Goal: Contribute content: Contribute content

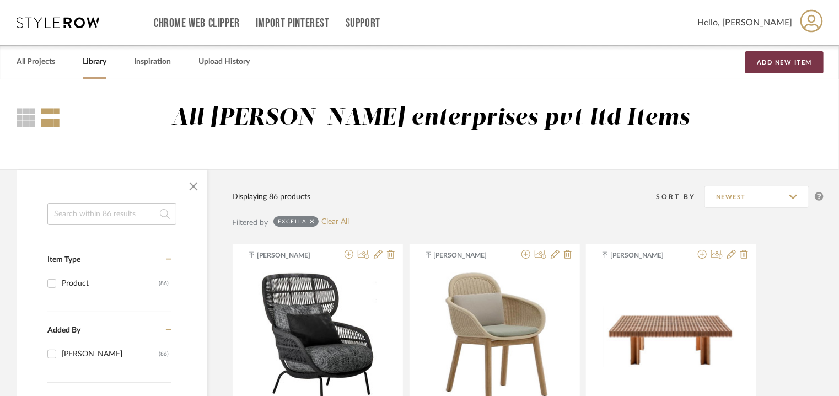
click at [780, 68] on button "Add New Item" at bounding box center [785, 62] width 78 height 22
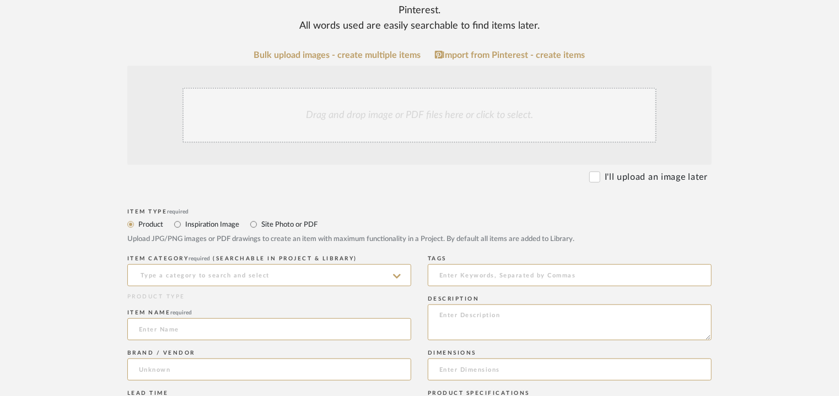
scroll to position [276, 0]
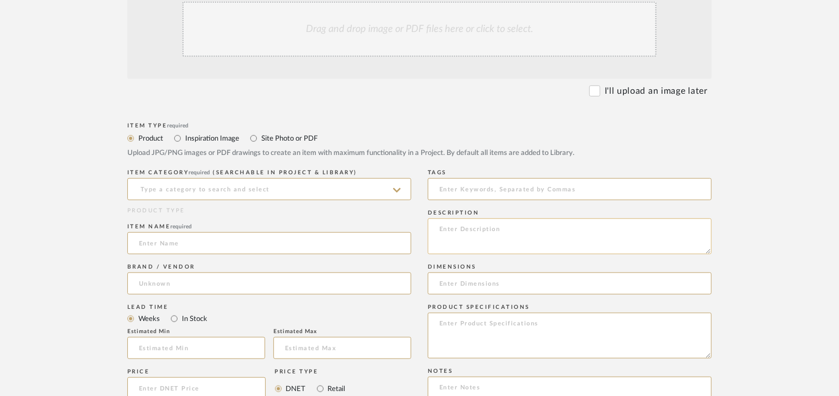
paste textarea "450*425*560mmH"
type textarea "450*425*560mmH"
drag, startPoint x: 518, startPoint y: 228, endPoint x: 439, endPoint y: 231, distance: 79.5
click at [439, 231] on textarea "450*425*560mmH" at bounding box center [570, 236] width 284 height 36
click at [450, 284] on input at bounding box center [570, 283] width 284 height 22
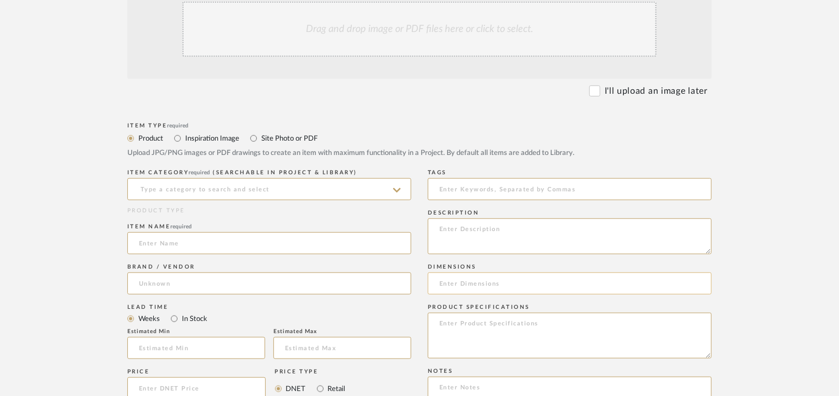
paste input "450*425*560mmH"
click at [453, 283] on input "450*425*560mmH" at bounding box center [570, 283] width 284 height 22
drag, startPoint x: 523, startPoint y: 284, endPoint x: 439, endPoint y: 279, distance: 84.0
click at [439, 279] on input "450 x 425 x H560mm" at bounding box center [570, 283] width 284 height 22
type input "450 x 425 x H560mm"
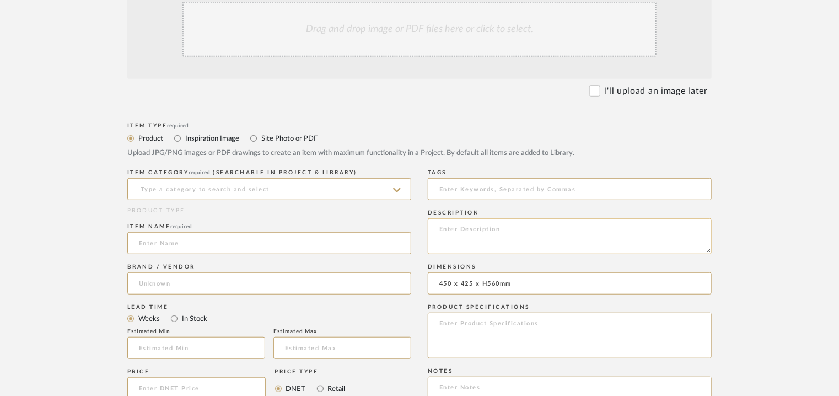
click at [470, 223] on textarea at bounding box center [570, 236] width 284 height 36
paste textarea "Type : Coffee table Designer : Na Dimensions : 450 x 425 x H560mm Material & Fi…"
type textarea "Type : Coffee table Designer : Na Dimensions : 450 x 425 x H560mm Material & Fi…"
click at [294, 188] on input at bounding box center [269, 189] width 284 height 22
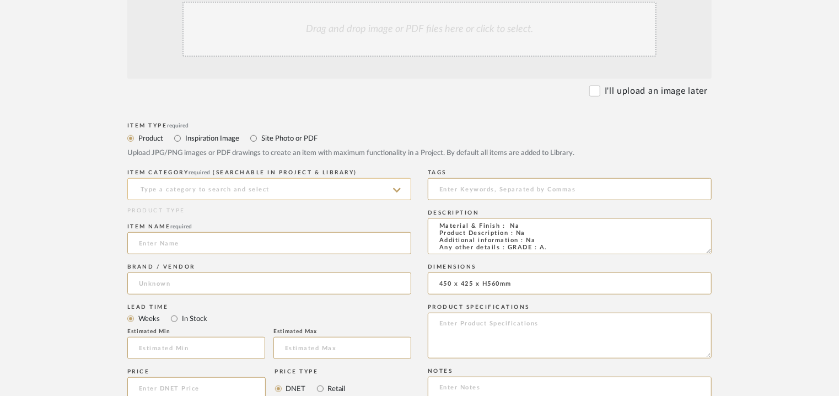
scroll to position [34, 0]
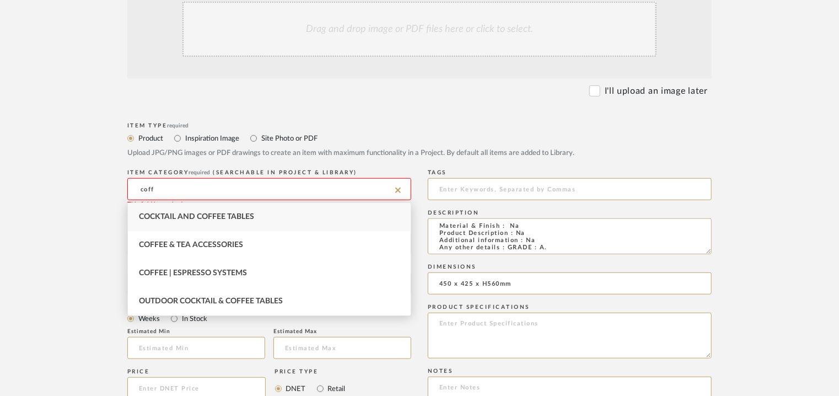
click at [262, 212] on div "Cocktail and Coffee Tables" at bounding box center [269, 217] width 283 height 28
type input "Cocktail and Coffee Tables"
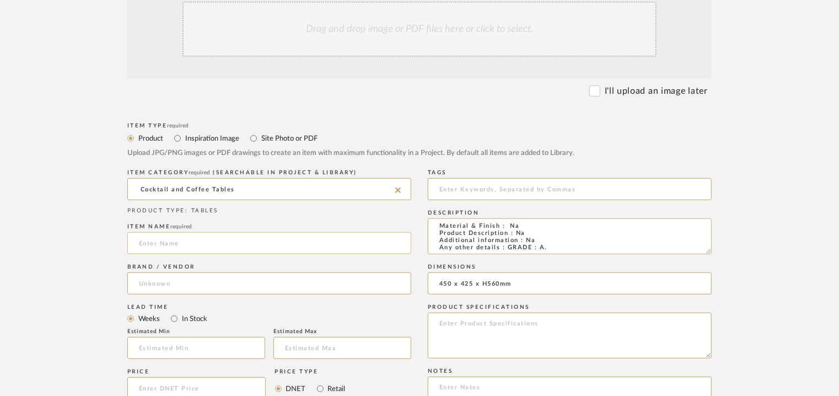
click at [166, 238] on input at bounding box center [269, 243] width 284 height 22
type input "s"
type input "SURF COFFEE TABLE"
click at [161, 288] on input at bounding box center [269, 283] width 284 height 22
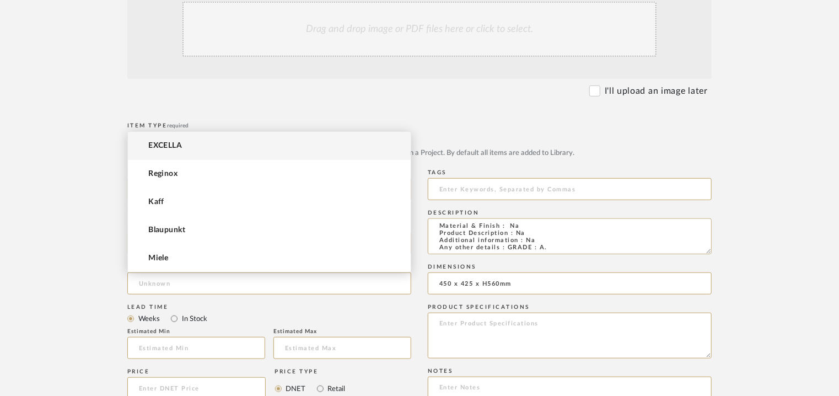
click at [176, 147] on span "EXCELLA" at bounding box center [165, 145] width 34 height 9
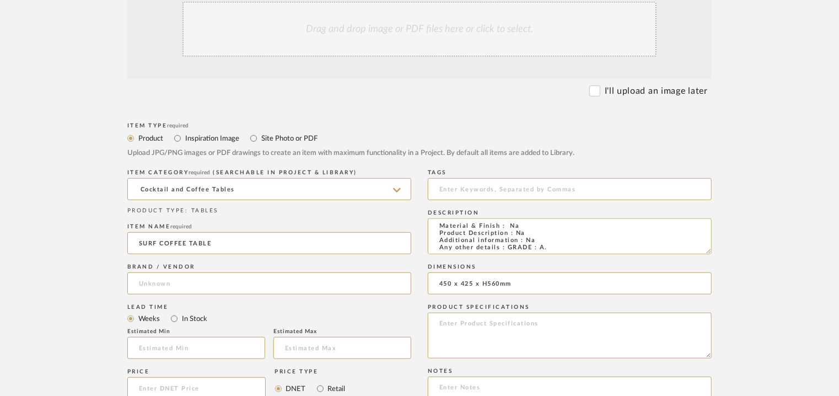
type input "EXCELLA"
click at [168, 354] on input "text" at bounding box center [196, 348] width 138 height 22
type input "17"
click at [525, 192] on input at bounding box center [570, 189] width 284 height 22
type input "coffee table, GRADE A,"
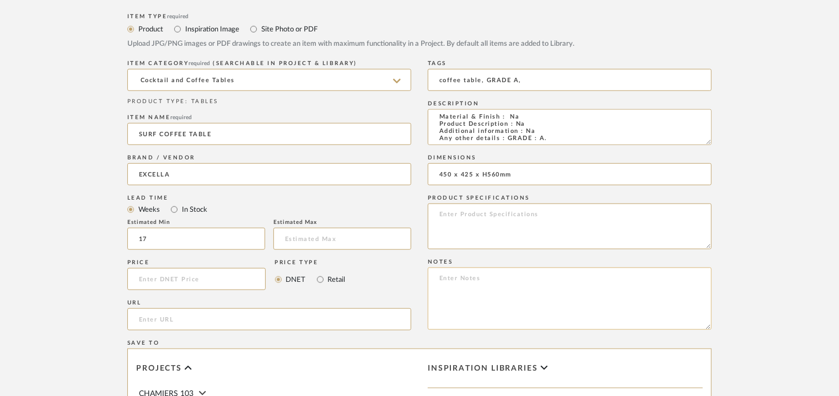
scroll to position [386, 0]
click at [468, 277] on textarea at bounding box center [570, 297] width 284 height 62
paste textarea "Price: INR.79,296/- Lead time : 120days after confirmation of size. Customisabl…"
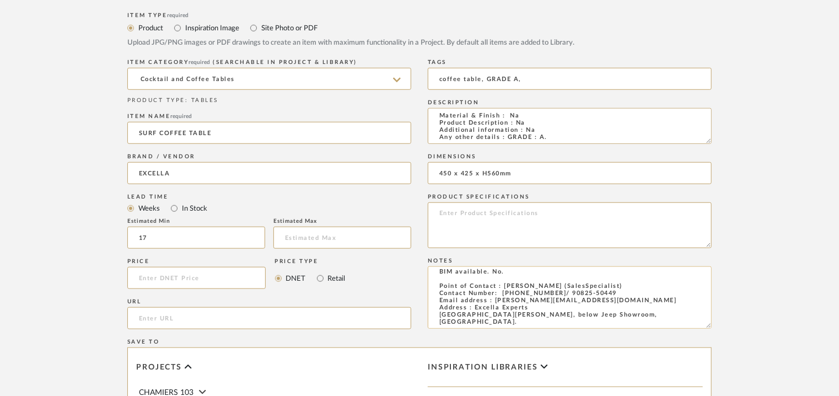
scroll to position [0, 0]
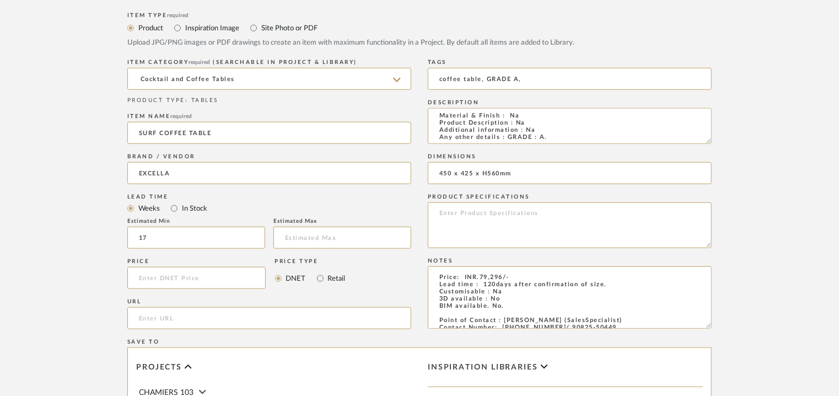
type textarea "Price: INR.79,296/- Lead time : 120days after confirmation of size. Customisabl…"
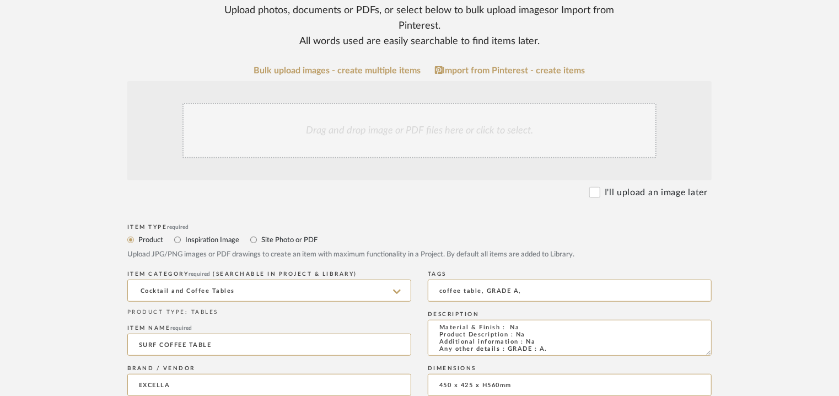
scroll to position [165, 0]
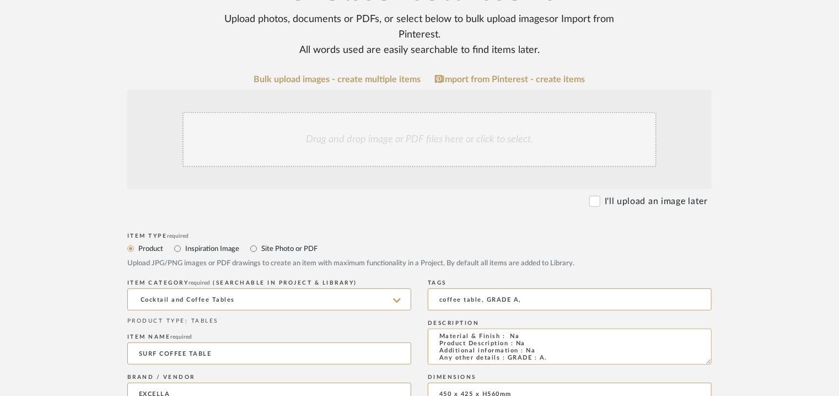
click at [393, 140] on div "Drag and drop image or PDF files here or click to select." at bounding box center [420, 139] width 474 height 55
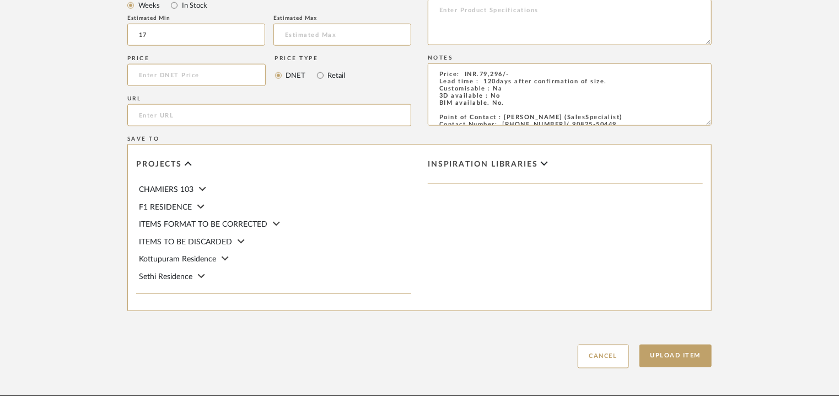
scroll to position [717, 0]
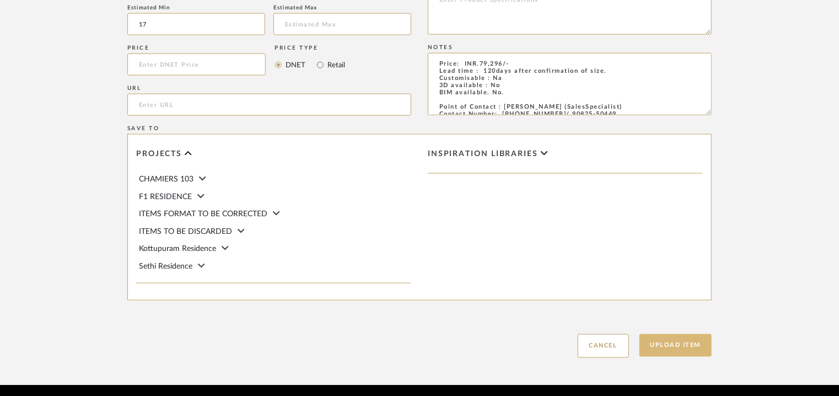
click at [668, 345] on button "Upload Item" at bounding box center [676, 345] width 73 height 23
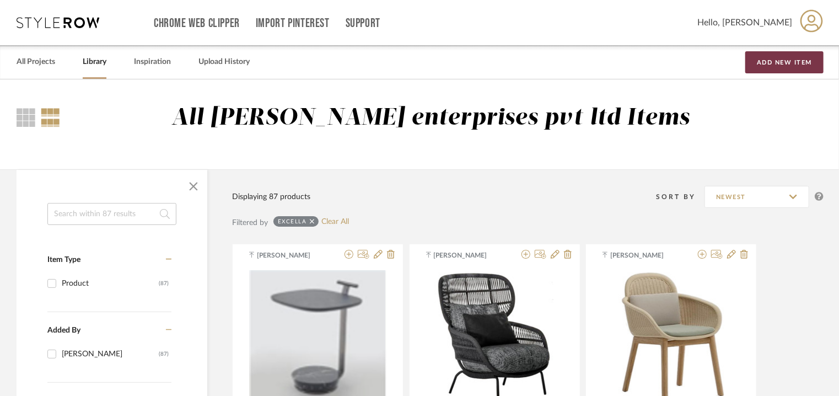
click at [776, 63] on button "Add New Item" at bounding box center [785, 62] width 78 height 22
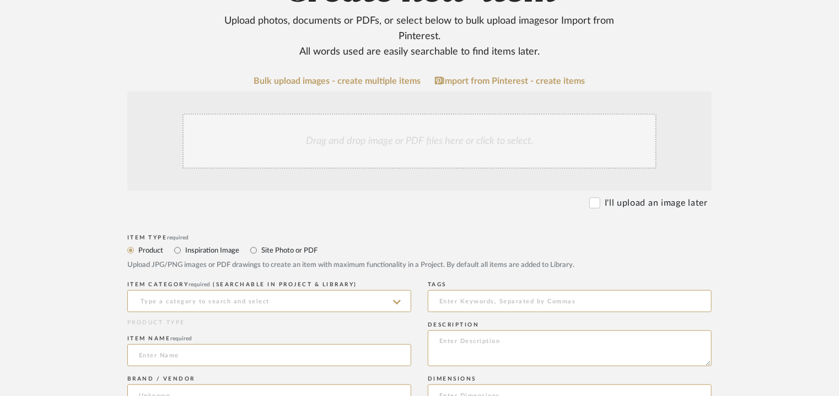
scroll to position [165, 0]
click at [469, 339] on textarea at bounding box center [570, 347] width 284 height 36
paste textarea "Type : Lounge chair Designer : Na Dimensions : Na Material & Finish : Na Produc…"
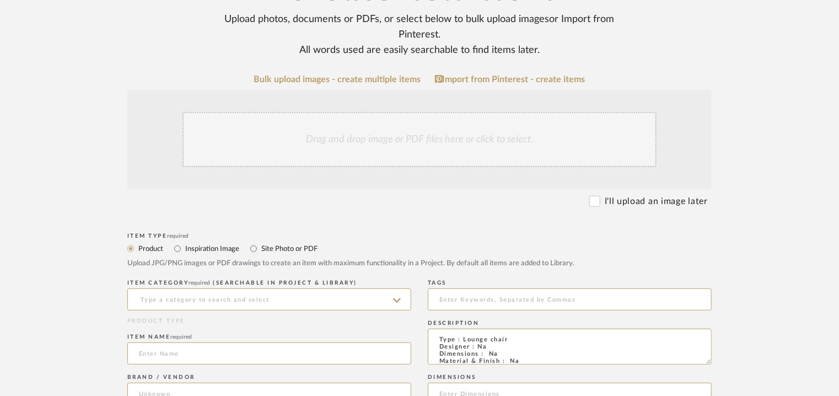
scroll to position [31, 0]
type textarea "Type : Lounge chair Designer : Na Dimensions : Na Material & Finish : Na Produc…"
click at [269, 297] on input at bounding box center [269, 299] width 284 height 22
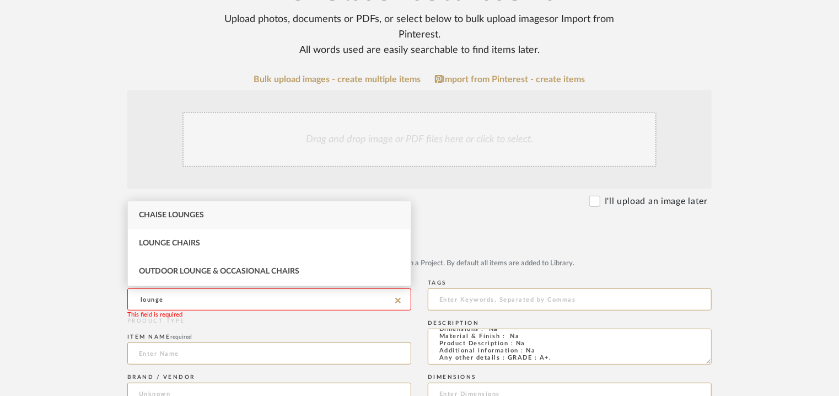
click at [206, 243] on div "Lounge Chairs" at bounding box center [269, 243] width 283 height 28
type input "Lounge Chairs"
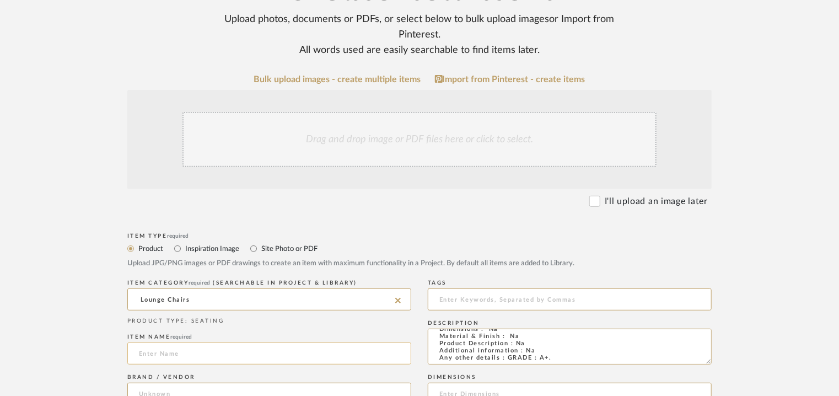
click at [171, 355] on input at bounding box center [269, 354] width 284 height 22
click at [174, 354] on input "CHAISE LOUNGE" at bounding box center [269, 354] width 284 height 22
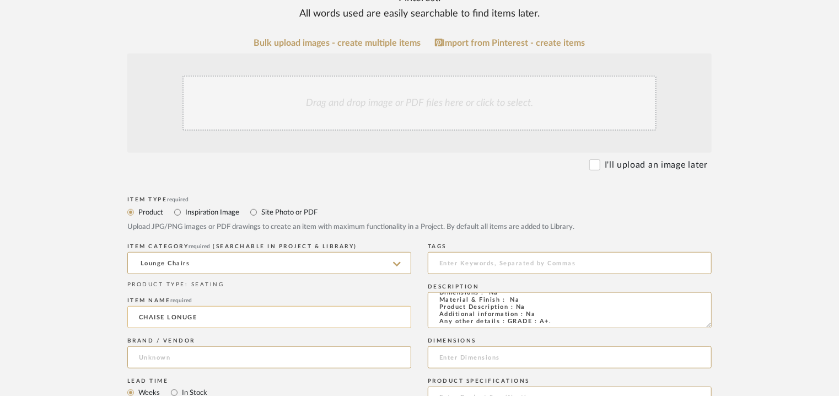
scroll to position [221, 0]
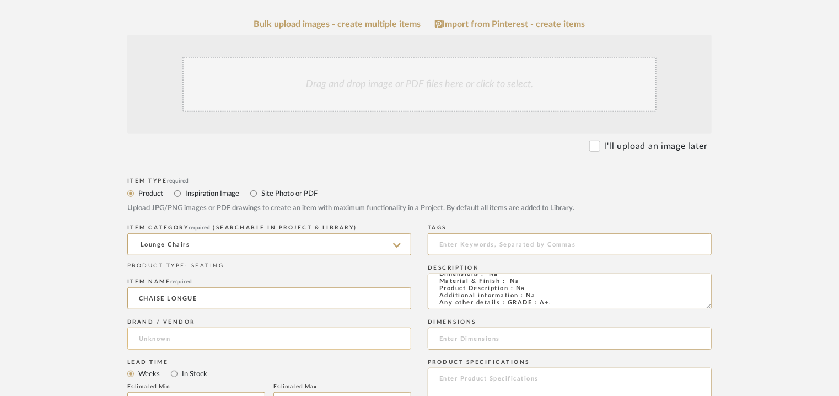
type input "CHAISE LONGUE"
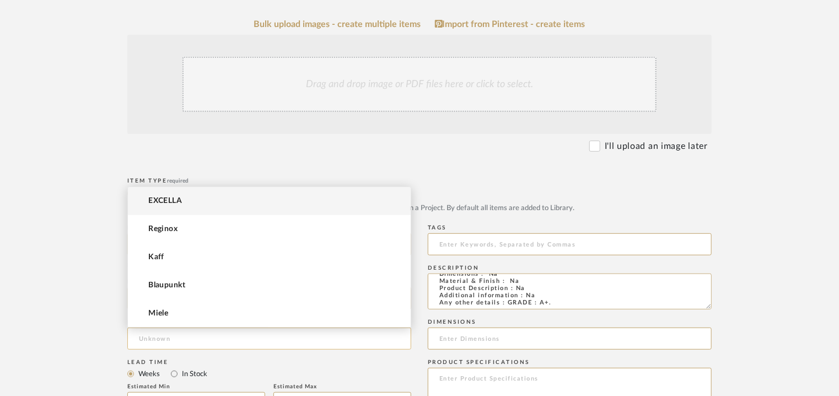
click at [208, 336] on input at bounding box center [269, 339] width 284 height 22
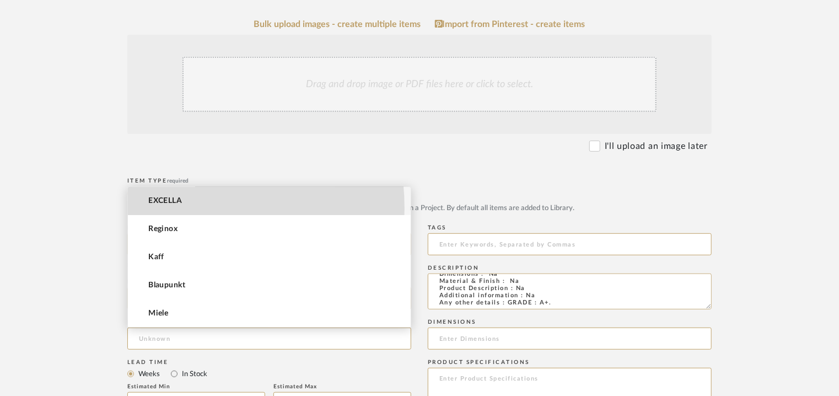
click at [159, 208] on mat-option "EXCELLA" at bounding box center [269, 201] width 283 height 28
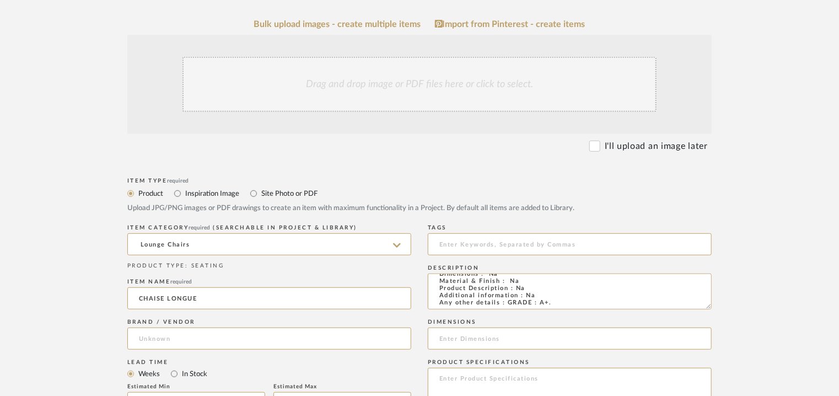
type input "EXCELLA"
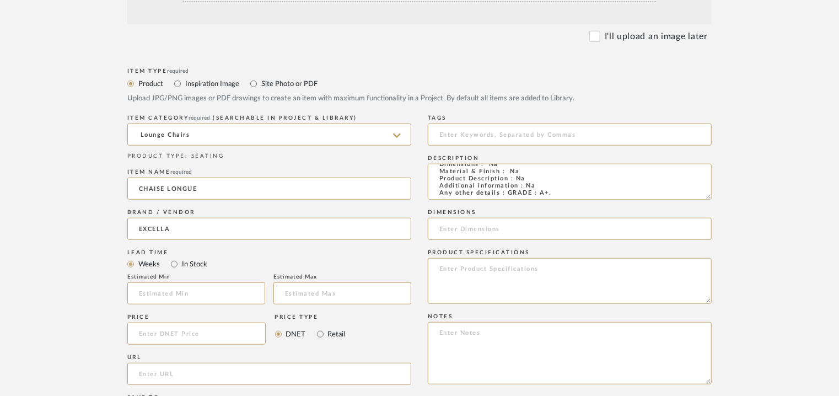
scroll to position [331, 0]
click at [177, 292] on input at bounding box center [196, 293] width 138 height 22
type input "17"
click at [448, 135] on input at bounding box center [570, 134] width 284 height 22
type input "lounge chair, GRADE A+,"
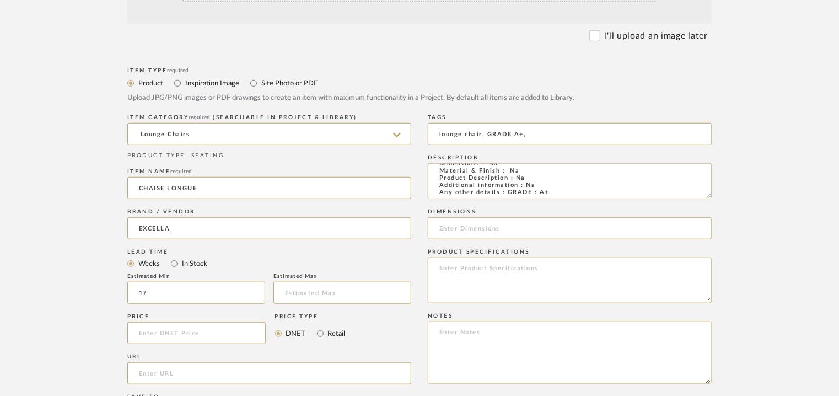
click at [488, 336] on textarea at bounding box center [570, 353] width 284 height 62
paste textarea "Price: INR.1,95,000/- Lead time : 120days after confirmation of size. Customisa…"
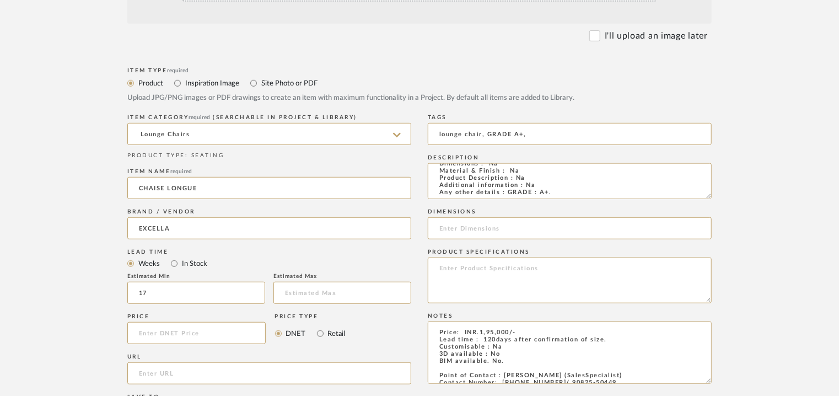
scroll to position [42, 0]
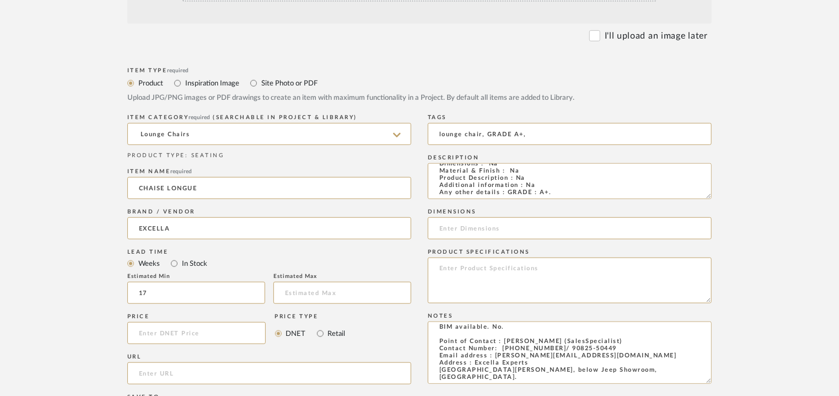
type textarea "Price: INR.1,95,000/- Lead time : 120days after confirmation of size. Customisa…"
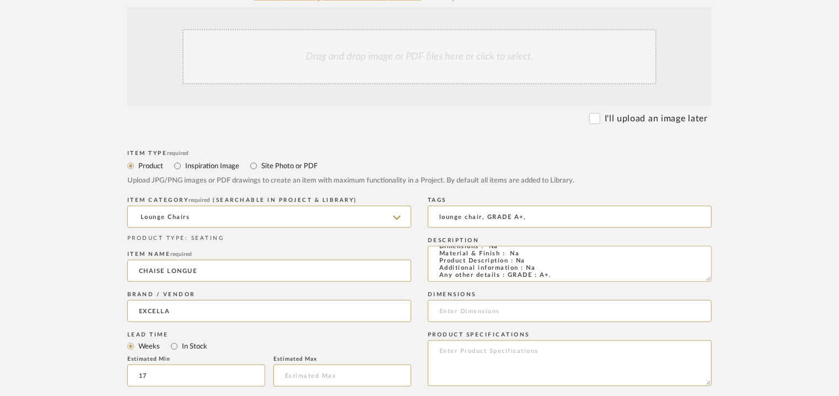
scroll to position [165, 0]
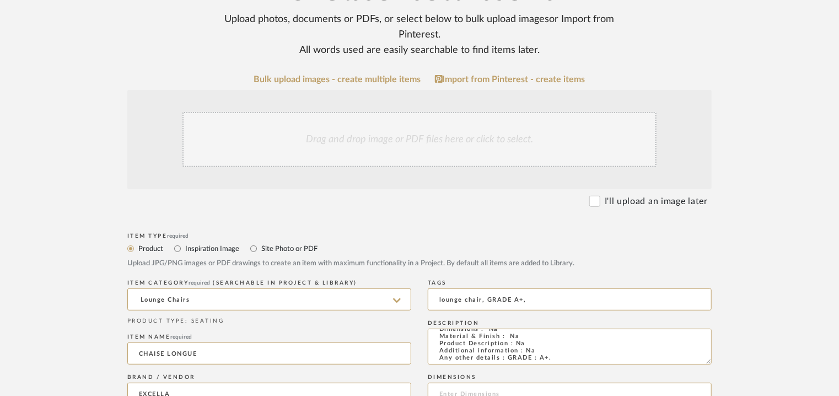
click at [360, 142] on div "Drag and drop image or PDF files here or click to select." at bounding box center [420, 139] width 474 height 55
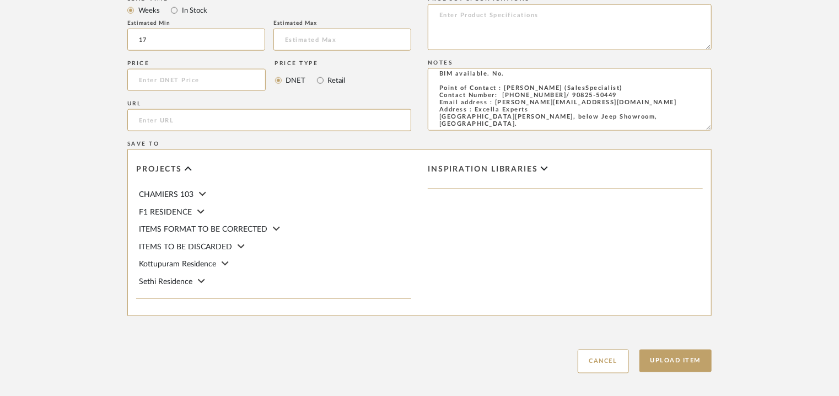
scroll to position [717, 0]
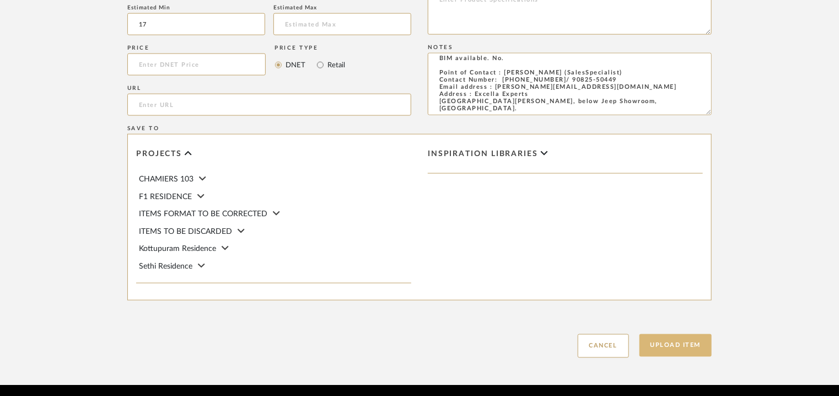
drag, startPoint x: 683, startPoint y: 347, endPoint x: 682, endPoint y: 356, distance: 8.4
click at [683, 348] on button "Upload Item" at bounding box center [676, 345] width 73 height 23
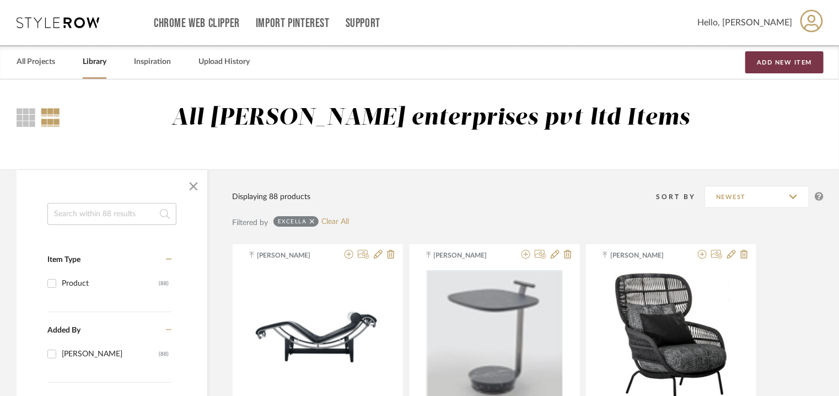
click at [806, 69] on button "Add New Item" at bounding box center [785, 62] width 78 height 22
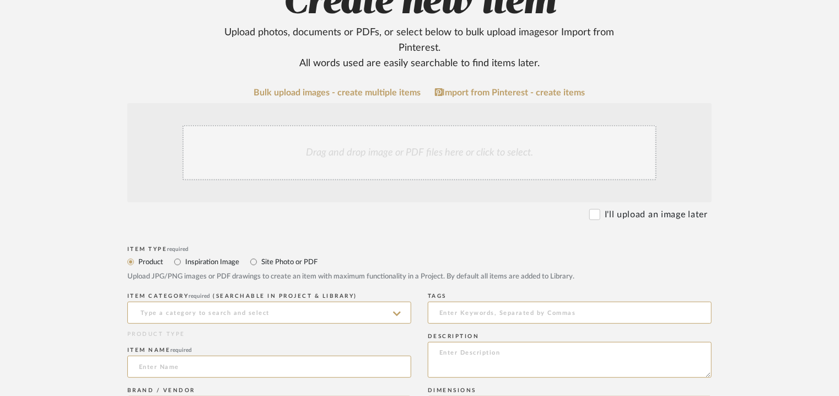
scroll to position [276, 0]
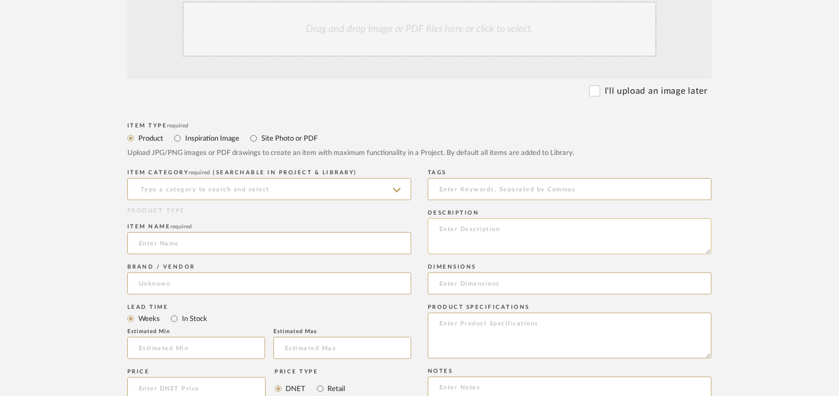
paste textarea "Type : dresser chair Designer : Na Dimensions : Dia600 x H 460mm Material & Fin…"
type textarea "Type : dresser chair Designer : Na Dimensions : Dia600 x H 460mm Material & Fin…"
click at [207, 192] on input at bounding box center [269, 189] width 284 height 22
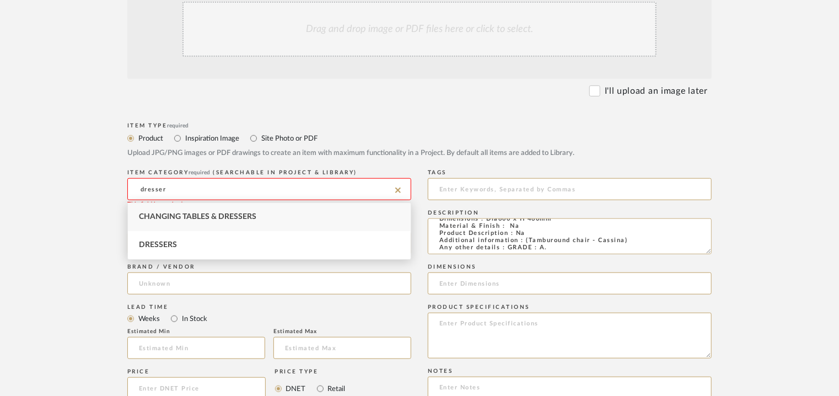
drag, startPoint x: 209, startPoint y: 186, endPoint x: 173, endPoint y: 192, distance: 36.8
click at [173, 192] on input "dresser" at bounding box center [269, 189] width 284 height 22
type input "d"
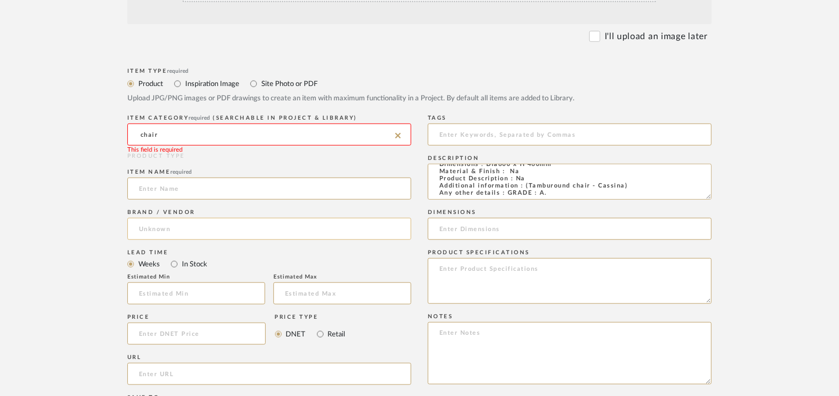
scroll to position [165, 0]
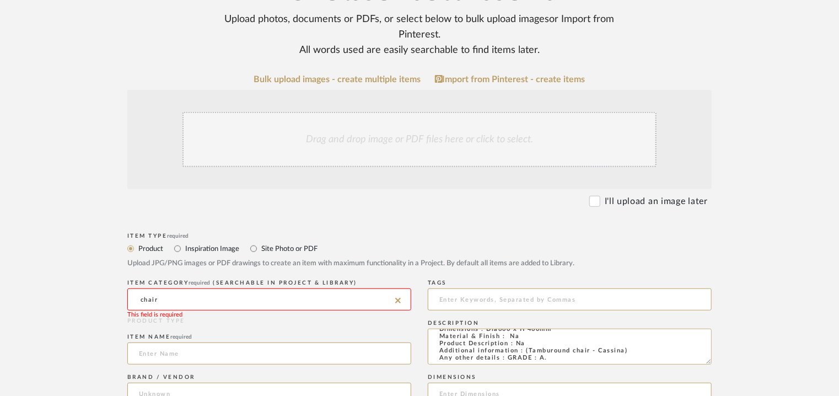
click at [225, 298] on input "chair" at bounding box center [269, 299] width 284 height 22
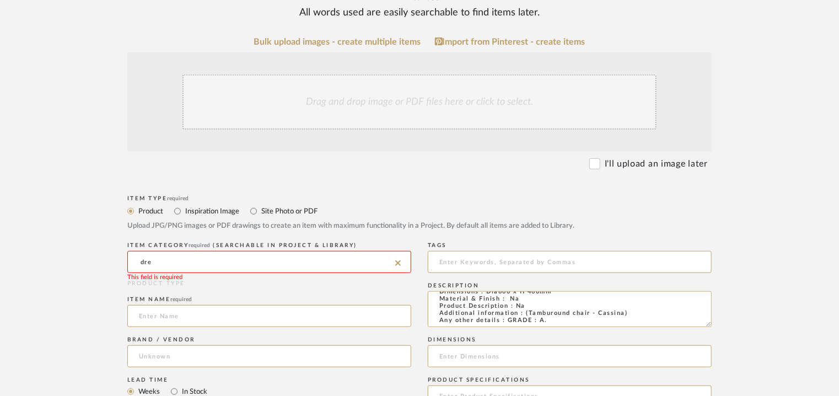
scroll to position [221, 0]
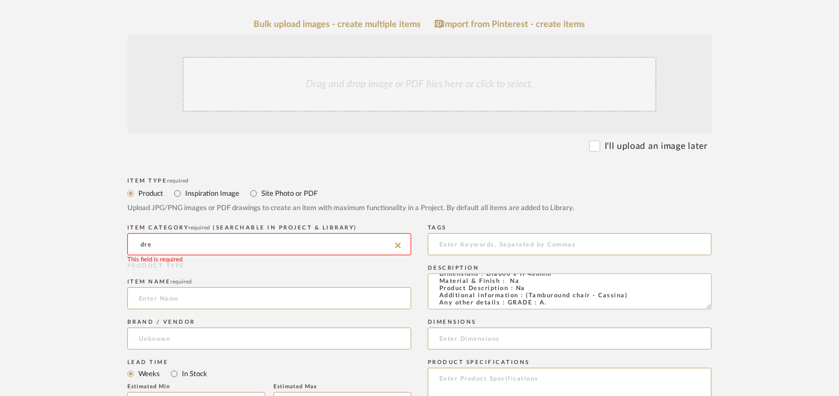
click at [223, 245] on input "dre" at bounding box center [269, 244] width 284 height 22
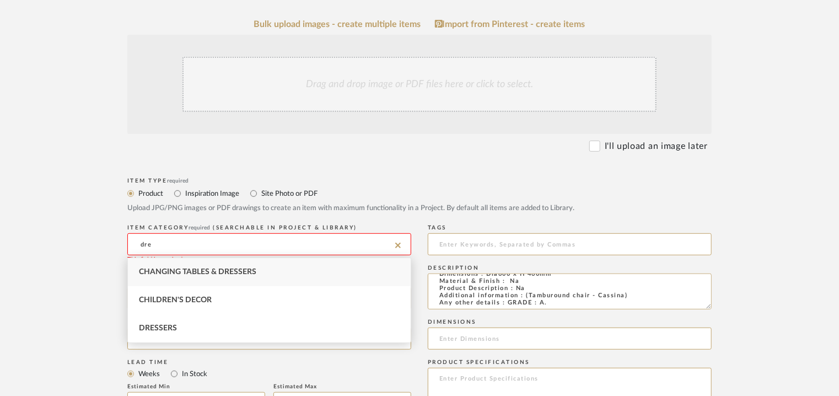
click at [196, 245] on input "dre" at bounding box center [269, 244] width 284 height 22
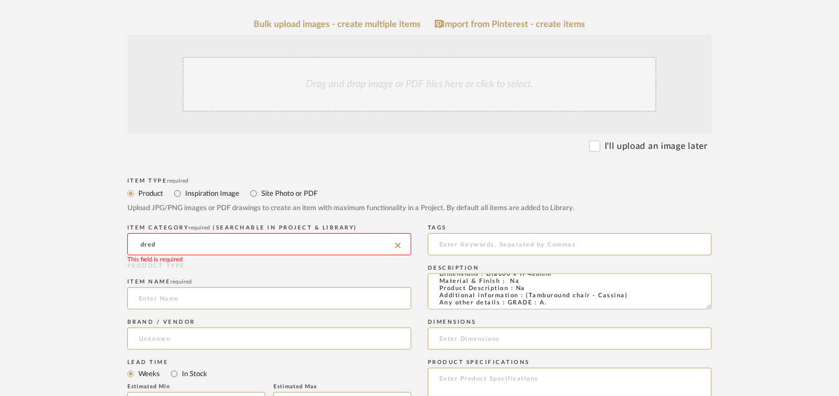
drag, startPoint x: 179, startPoint y: 242, endPoint x: 108, endPoint y: 253, distance: 71.5
click at [108, 253] on form "Bulk upload images - create multiple items Import from Pinterest - create items…" at bounding box center [419, 378] width 703 height 718
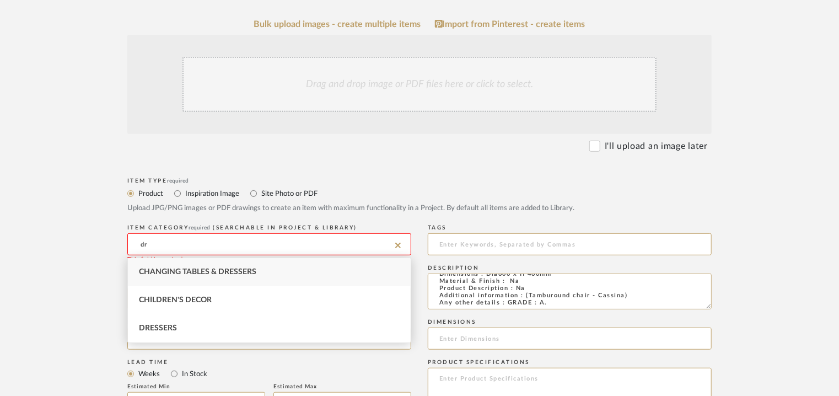
type input "d"
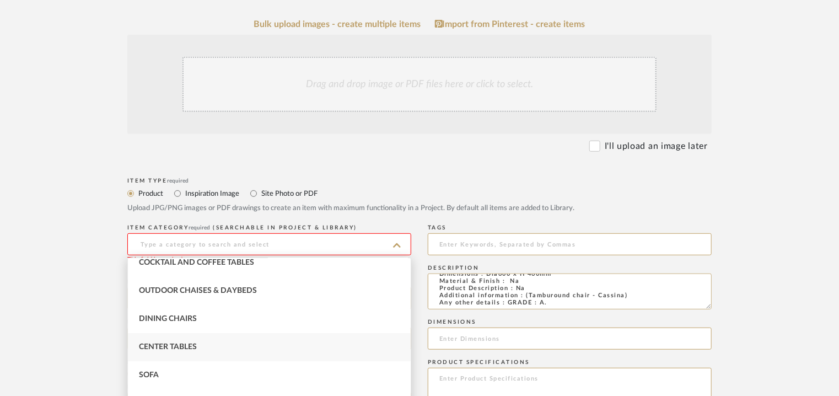
scroll to position [55, 0]
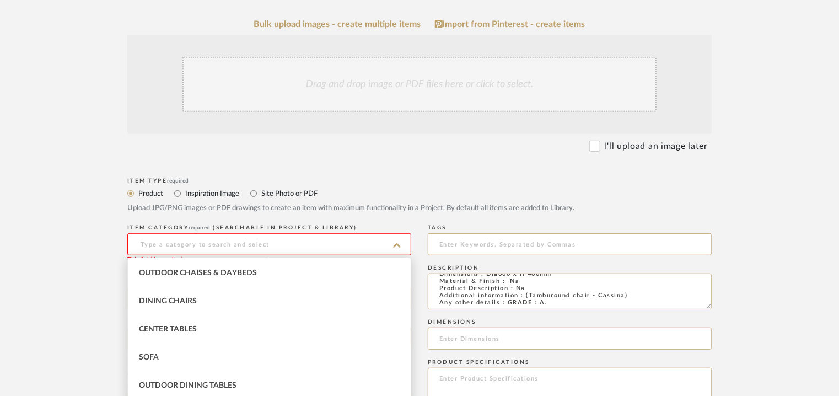
click at [183, 241] on input at bounding box center [269, 244] width 284 height 22
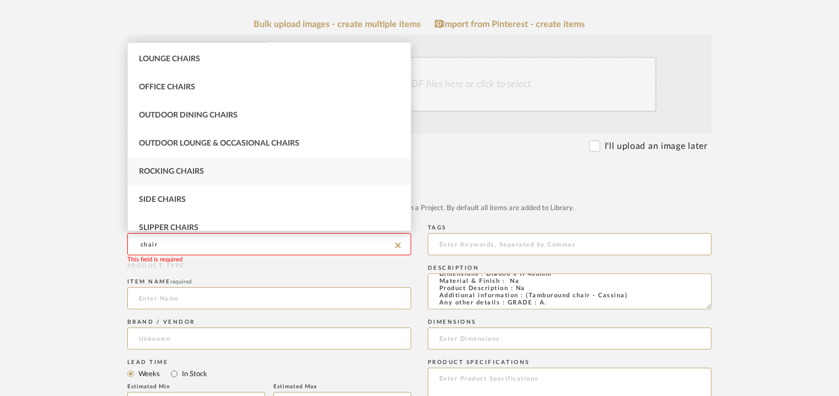
scroll to position [165, 0]
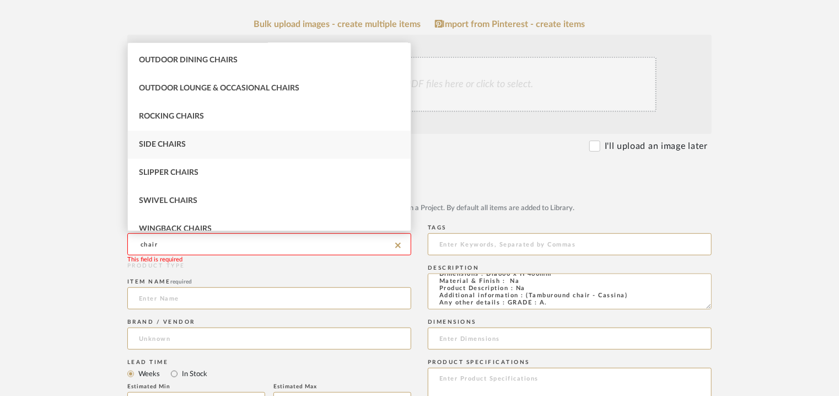
click at [227, 137] on div "Side Chairs" at bounding box center [269, 145] width 283 height 28
type input "Side Chairs"
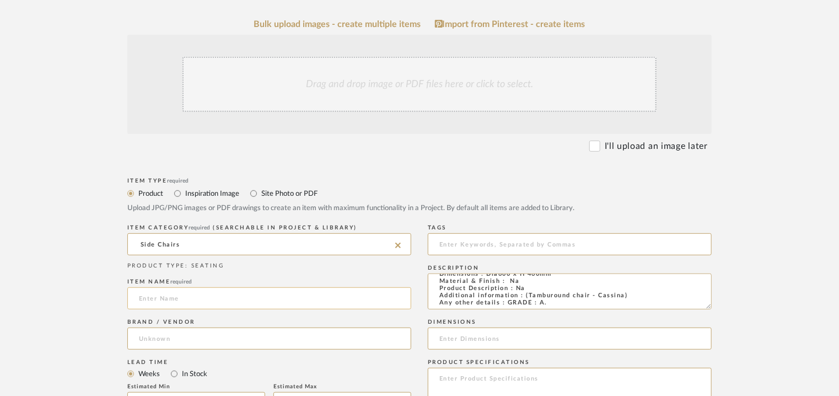
click at [203, 298] on input at bounding box center [269, 298] width 284 height 22
type input "TAMBUROUND CHAIR"
click at [183, 340] on input at bounding box center [269, 339] width 284 height 22
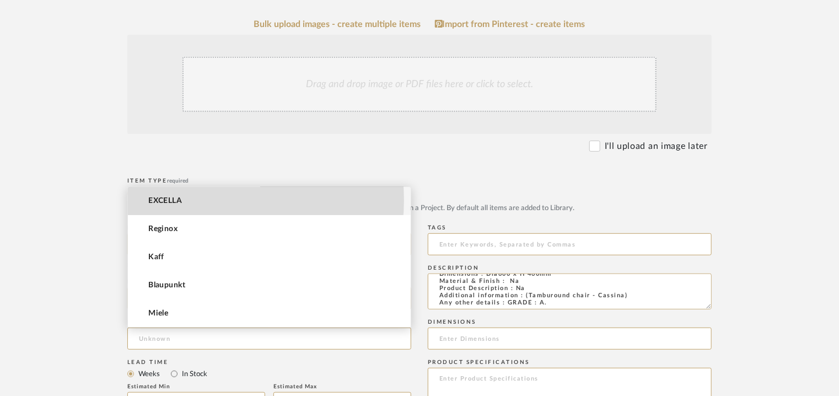
click at [193, 200] on mat-option "EXCELLA" at bounding box center [269, 201] width 283 height 28
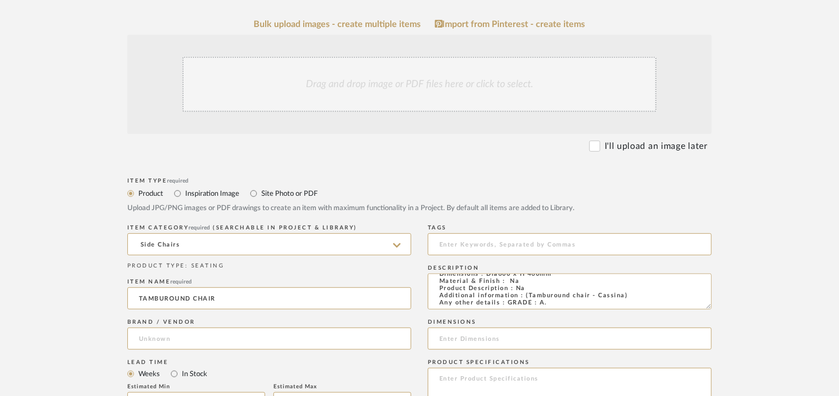
type input "EXCELLA"
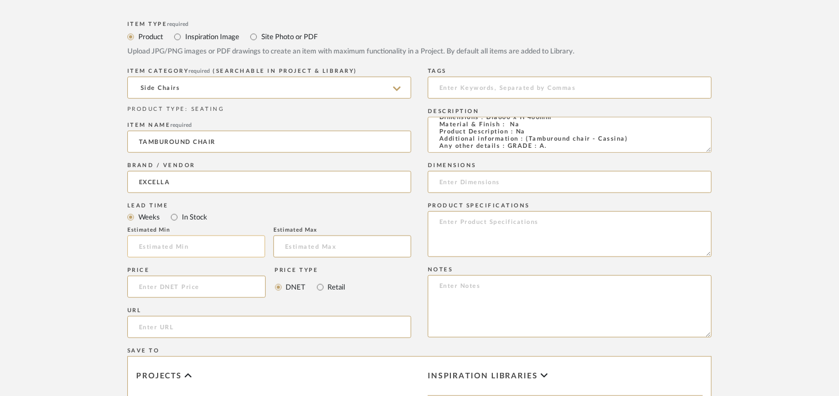
scroll to position [386, 0]
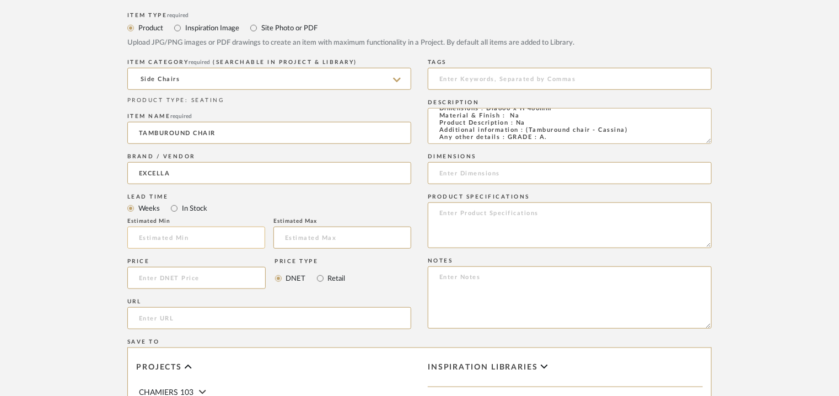
click at [190, 234] on input at bounding box center [196, 238] width 138 height 22
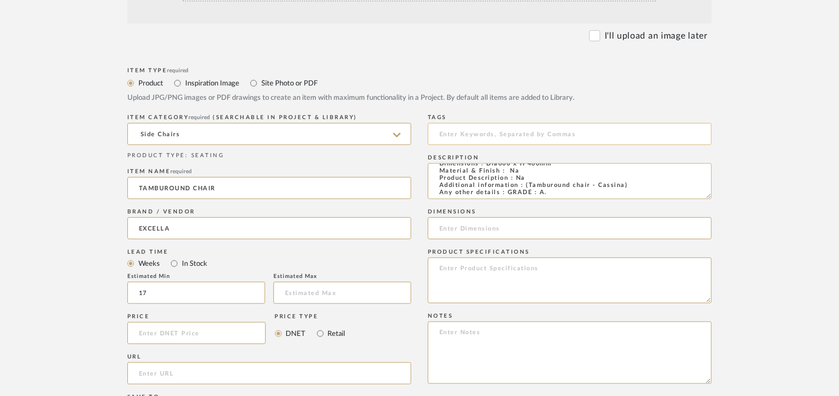
type input "17"
click at [474, 140] on input at bounding box center [570, 134] width 284 height 22
type input "dresser chair, GRADE A,"
drag, startPoint x: 486, startPoint y: 187, endPoint x: 552, endPoint y: 189, distance: 66.2
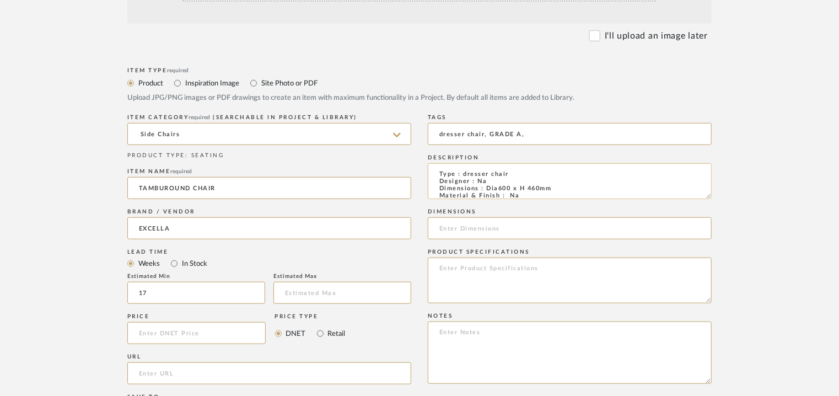
click at [552, 189] on textarea "Type : dresser chair Designer : Na Dimensions : Dia600 x H 460mm Material & Fin…" at bounding box center [570, 181] width 284 height 36
click at [489, 228] on input at bounding box center [570, 228] width 284 height 22
paste input "Dia600 x H 460mm"
type input "Dia600 x H 460mm"
paste textarea "Price: INR.58,050/- Lead time : 120days after confirmation of size. Customisabl…"
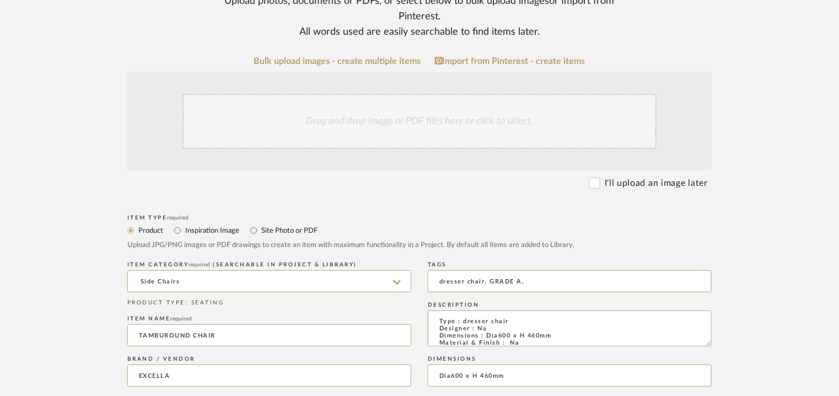
scroll to position [165, 0]
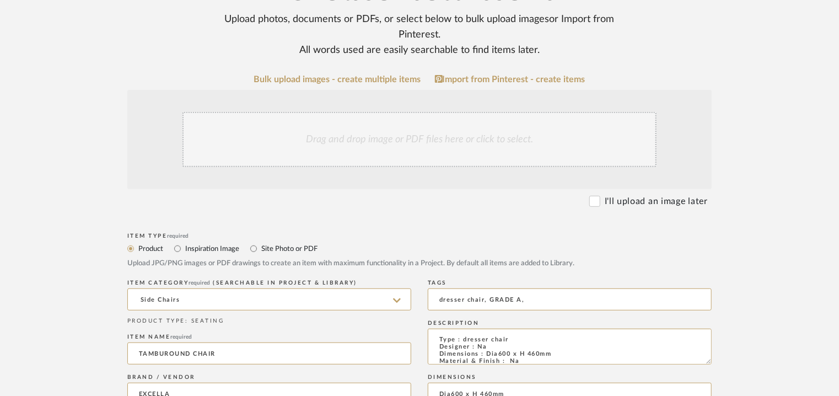
type textarea "Price: INR.58,050/- Lead time : 120days after confirmation of size. Customisabl…"
click at [348, 141] on div "Drag and drop image or PDF files here or click to select." at bounding box center [420, 139] width 474 height 55
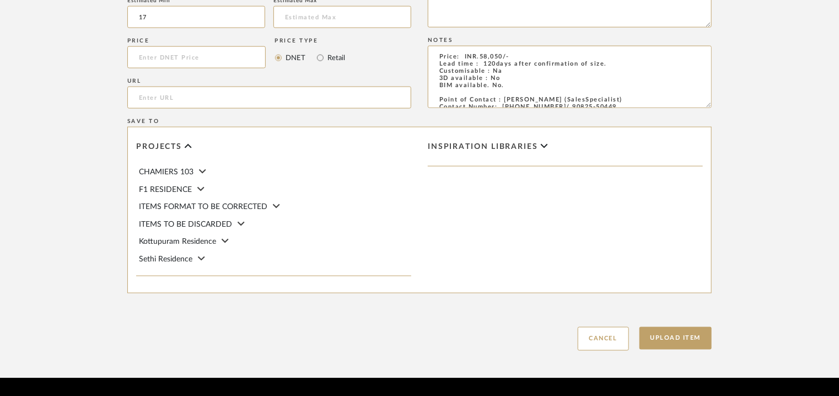
scroll to position [757, 0]
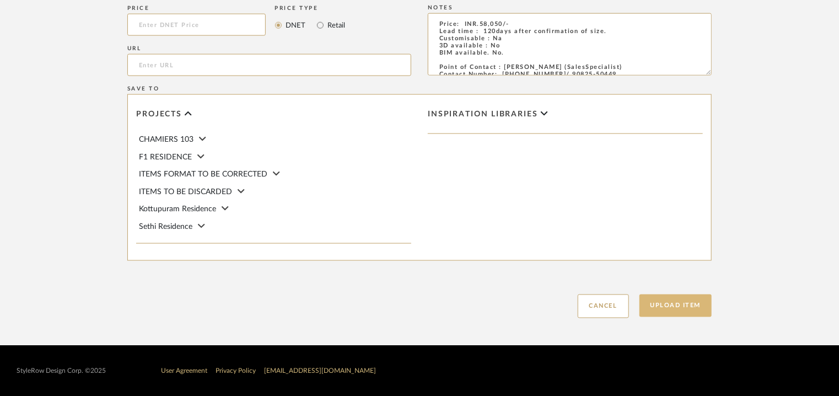
click at [684, 304] on button "Upload Item" at bounding box center [676, 306] width 73 height 23
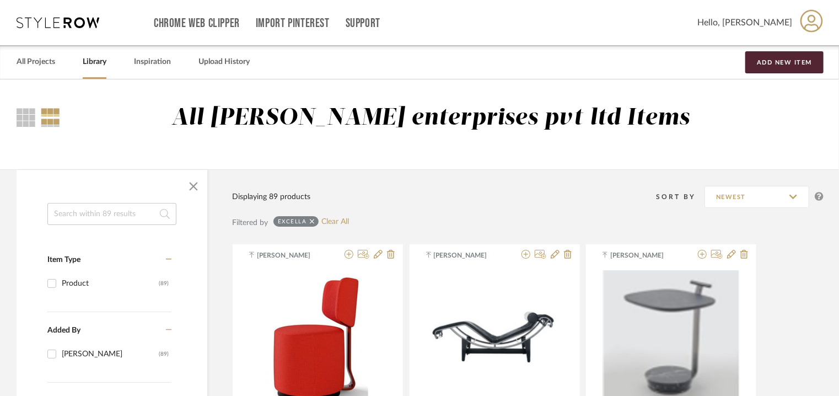
click at [118, 212] on input at bounding box center [111, 214] width 129 height 22
click at [785, 62] on button "Add New Item" at bounding box center [785, 62] width 78 height 22
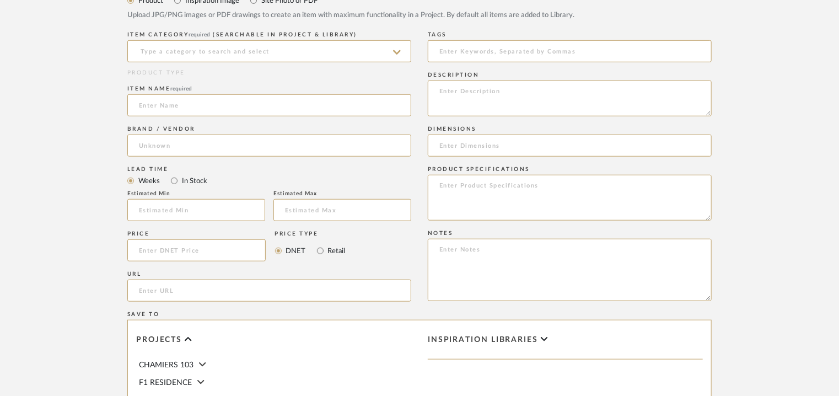
scroll to position [441, 0]
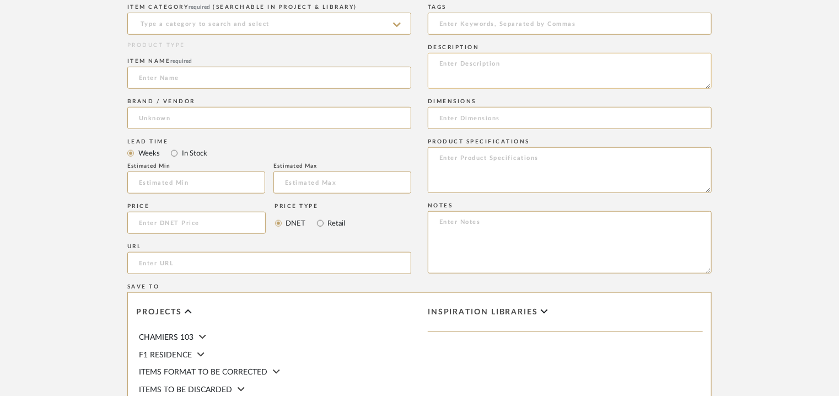
paste textarea "Type : Bed Designer : Na Dimensions : 2070 x 2370mm Material & Finish : Na Prod…"
type textarea "Type : Bed Designer : Na Dimensions : 2070 x 2370mm Material & Finish : Na Prod…"
click at [304, 26] on input at bounding box center [269, 24] width 284 height 22
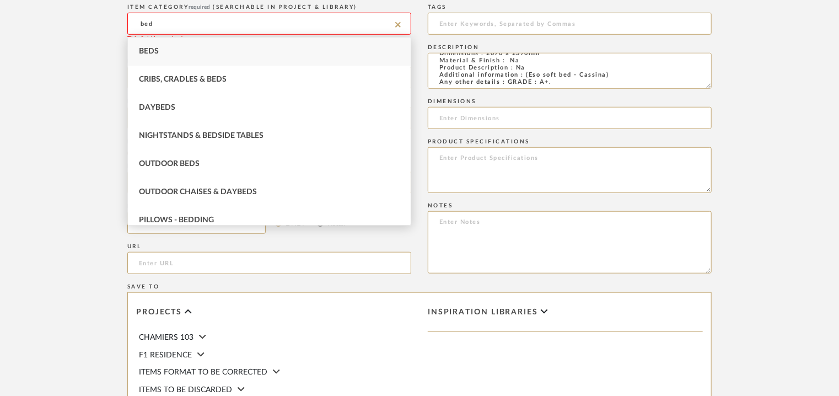
click at [255, 49] on div "Beds" at bounding box center [269, 52] width 283 height 28
type input "Beds"
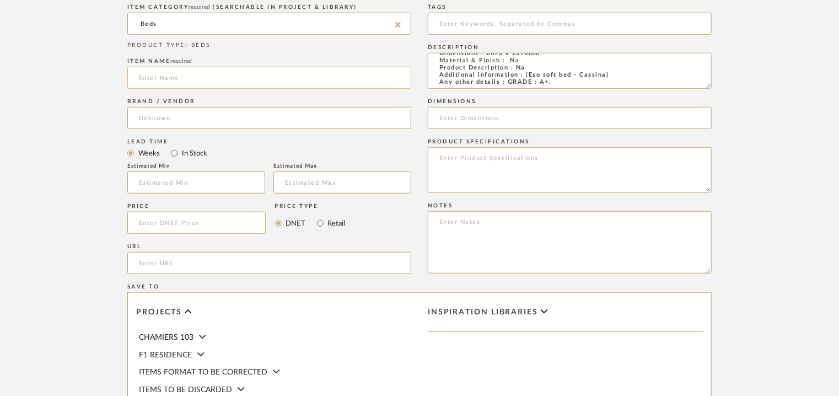
click at [276, 77] on input at bounding box center [269, 78] width 284 height 22
type input "ESO SOFT BED"
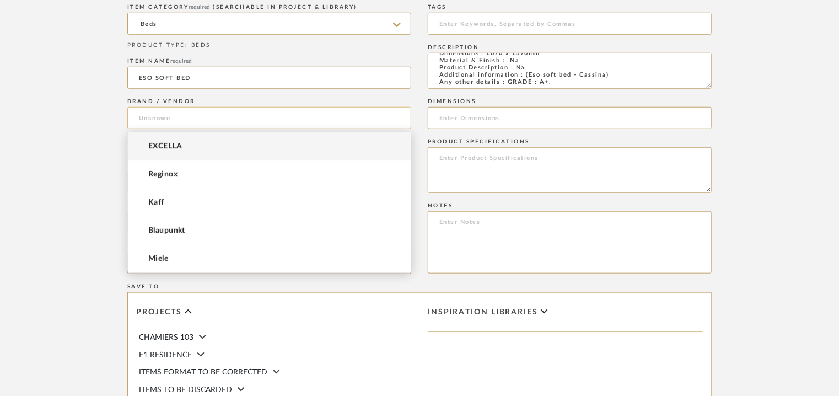
click at [147, 124] on input at bounding box center [269, 118] width 284 height 22
click at [148, 140] on mat-option "EXCELLA" at bounding box center [269, 146] width 283 height 28
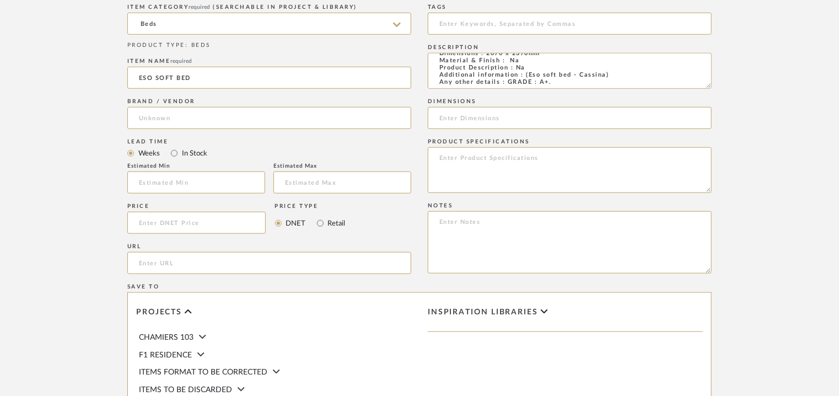
type input "EXCELLA"
click at [165, 178] on input "text" at bounding box center [196, 183] width 138 height 22
type input "17"
click at [456, 19] on input at bounding box center [570, 24] width 284 height 22
type input "B"
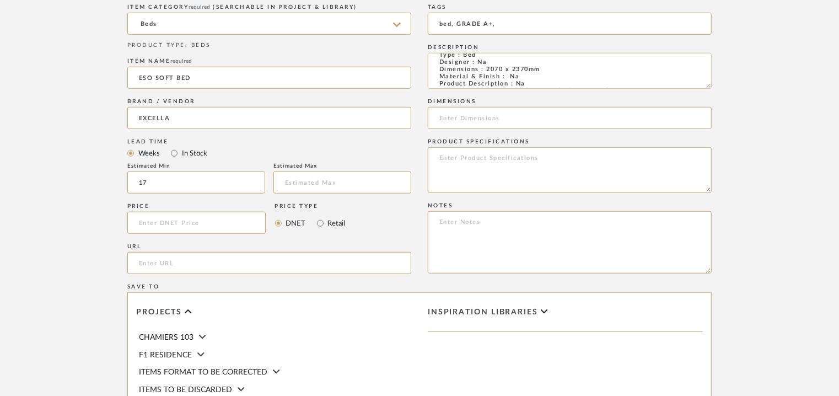
scroll to position [0, 0]
type input "bed, GRADE A+,"
drag, startPoint x: 546, startPoint y: 79, endPoint x: 485, endPoint y: 78, distance: 60.7
click at [485, 78] on textarea "Type : Bed Designer : Na Dimensions : 2070 x 2370mm Material & Finish : Na Prod…" at bounding box center [570, 71] width 284 height 36
click at [492, 114] on input at bounding box center [570, 118] width 284 height 22
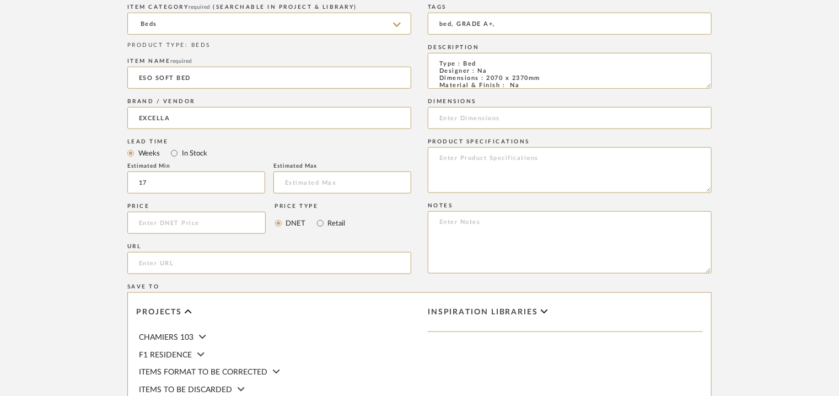
paste input "2070 x 2370mm"
type input "2070 x 2370mm"
click at [450, 226] on textarea at bounding box center [570, 242] width 284 height 62
paste textarea "Price: INR.1.95.286/- Lead time : 120days after confirmation of size. Customisa…"
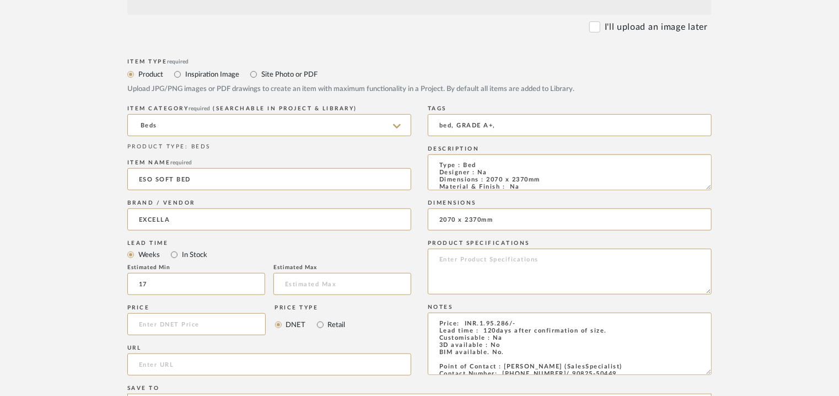
scroll to position [221, 0]
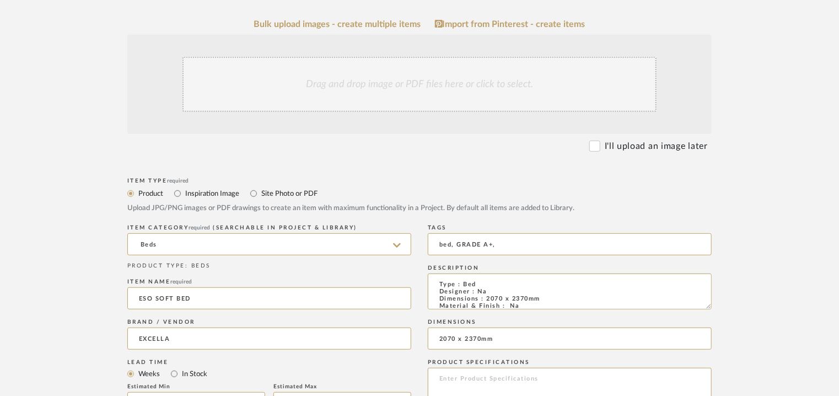
type textarea "Price: INR.1.95.286/- Lead time : 120days after confirmation of size. Customisa…"
click at [360, 72] on div "Drag and drop image or PDF files here or click to select." at bounding box center [420, 84] width 474 height 55
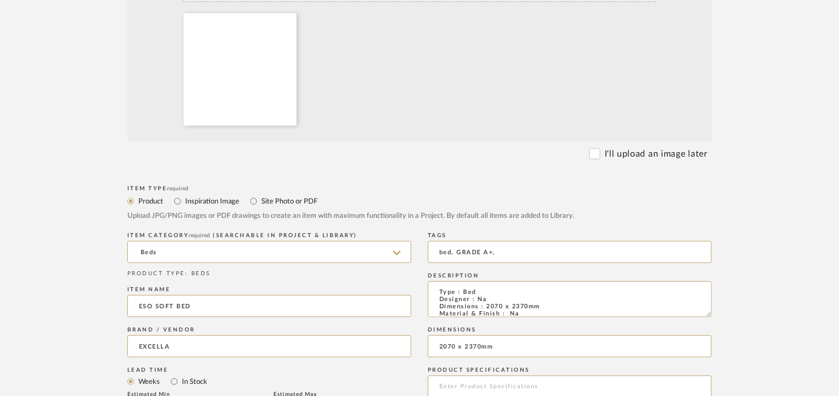
scroll to position [331, 0]
drag, startPoint x: 706, startPoint y: 312, endPoint x: 731, endPoint y: 394, distance: 86.0
click at [731, 394] on form "Bulk upload images - create multiple items Import from Pinterest - create items…" at bounding box center [419, 326] width 703 height 835
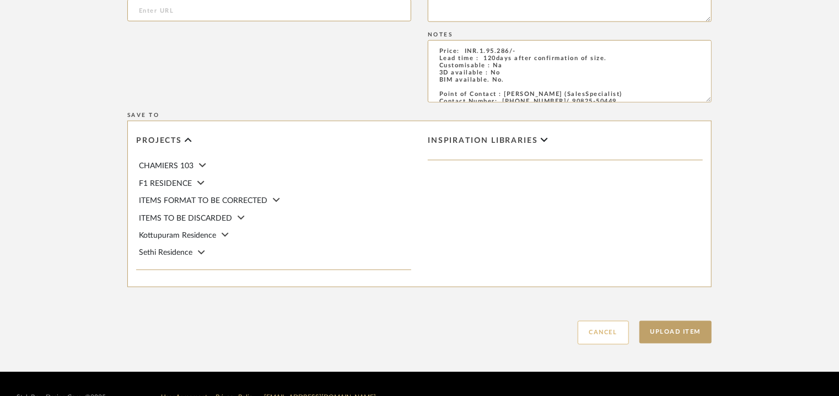
scroll to position [827, 0]
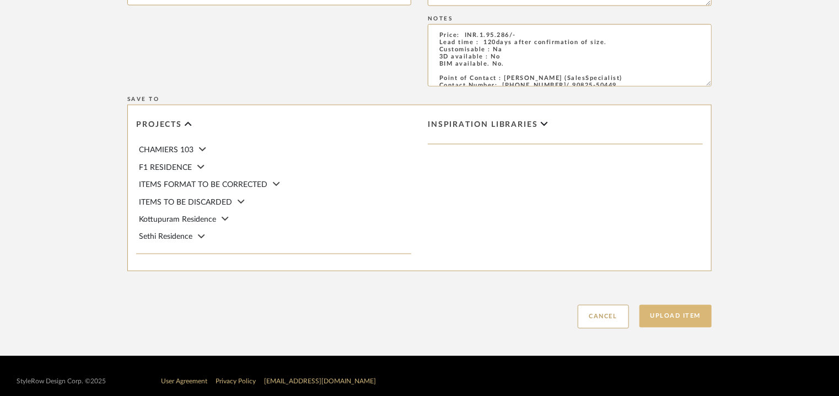
click at [679, 318] on button "Upload Item" at bounding box center [676, 316] width 73 height 23
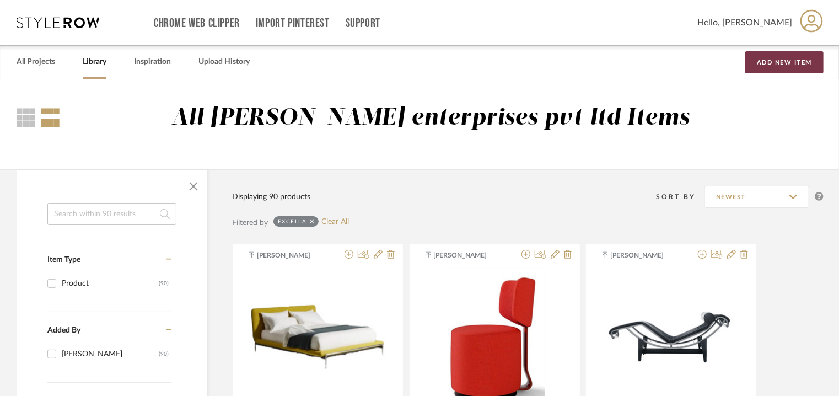
click at [782, 58] on button "Add New Item" at bounding box center [785, 62] width 78 height 22
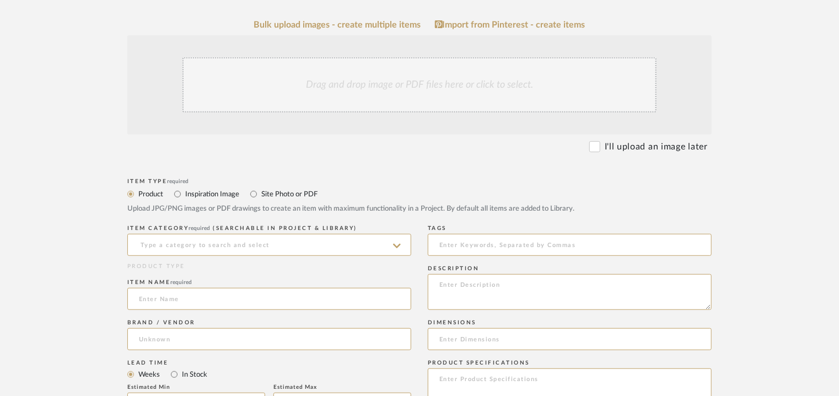
scroll to position [276, 0]
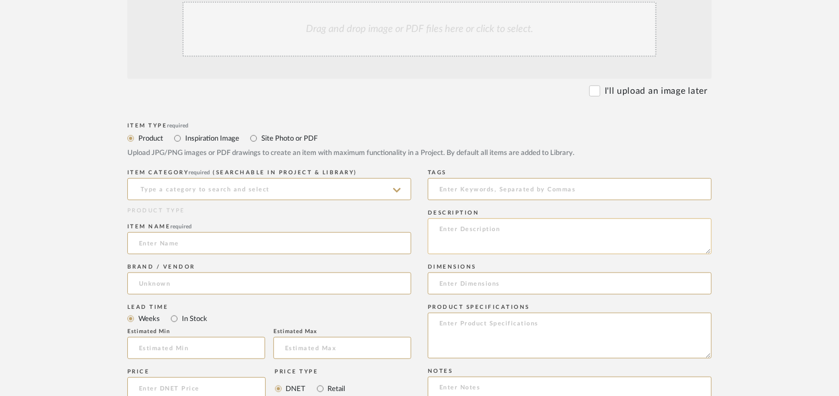
paste textarea "Type : Bed Designer : Na Dimensions : 1800 x 2000mm = Bed frame size 2200 x 233…"
type textarea "Type : Bed Designer : Na Dimensions : 1800 x 2000mm = Bed frame size 2200 x 233…"
click at [238, 196] on input at bounding box center [269, 189] width 284 height 22
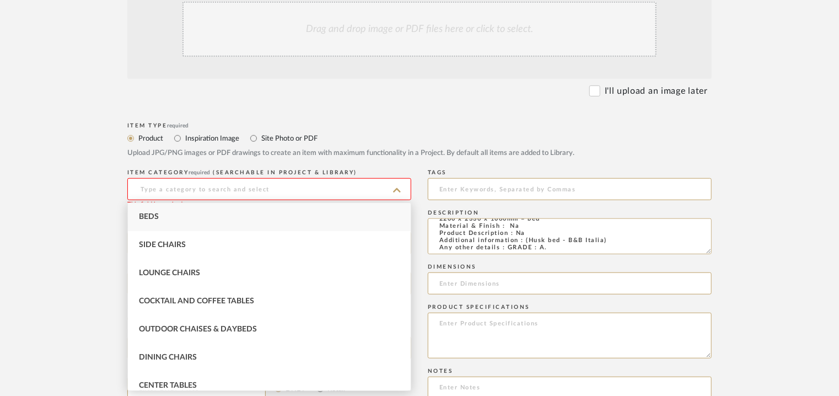
click at [190, 215] on div "Beds" at bounding box center [269, 217] width 283 height 28
type input "Beds"
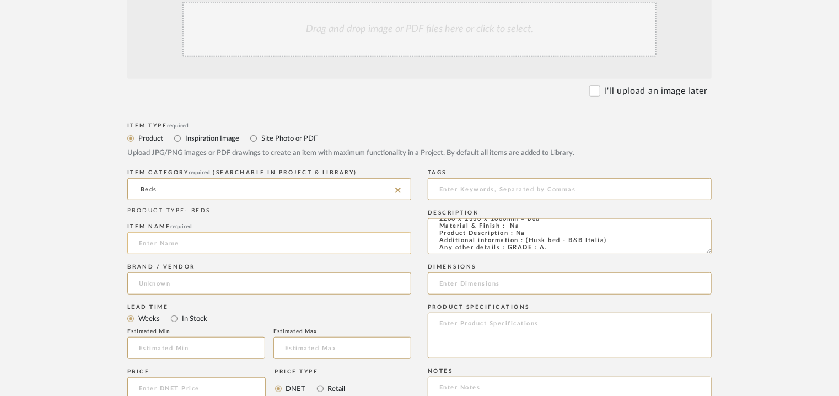
click at [178, 245] on input at bounding box center [269, 243] width 284 height 22
type input "h"
type input "HUSK BED"
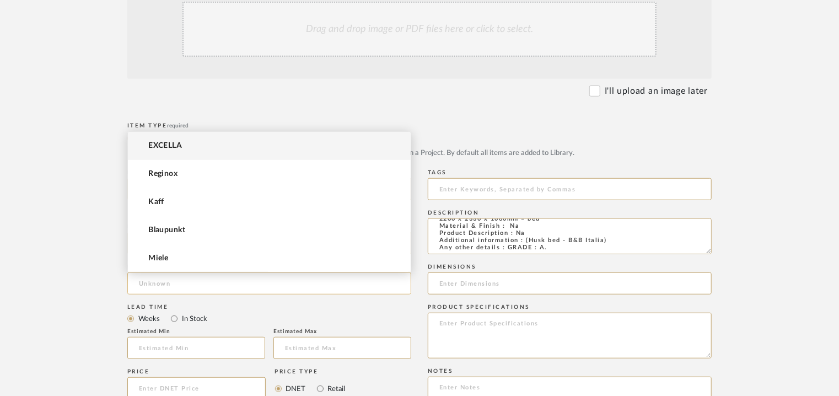
click at [156, 290] on input at bounding box center [269, 283] width 284 height 22
drag, startPoint x: 210, startPoint y: 146, endPoint x: 210, endPoint y: 157, distance: 11.0
click at [210, 146] on mat-option "EXCELLA" at bounding box center [269, 146] width 283 height 28
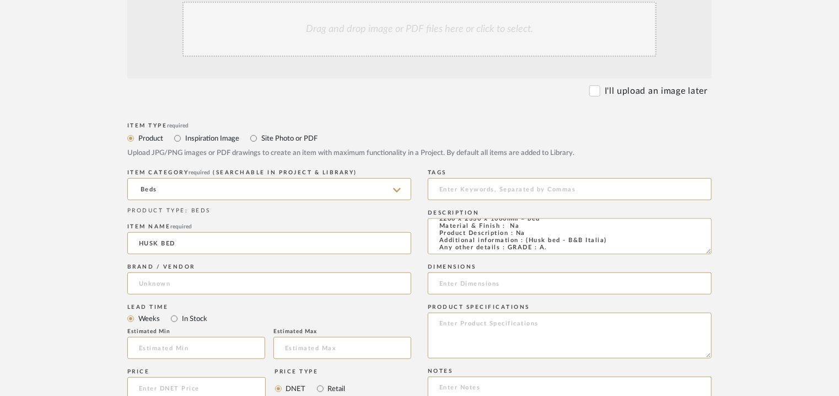
type input "EXCELLA"
click at [190, 346] on input at bounding box center [196, 348] width 138 height 22
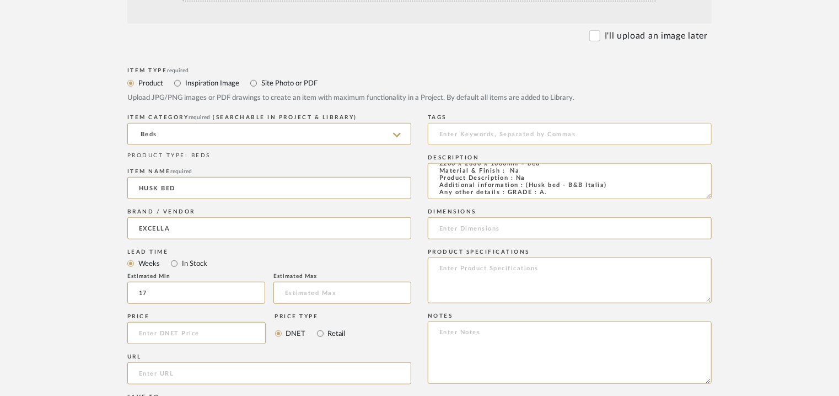
type input "17"
click at [515, 136] on input at bounding box center [570, 134] width 284 height 22
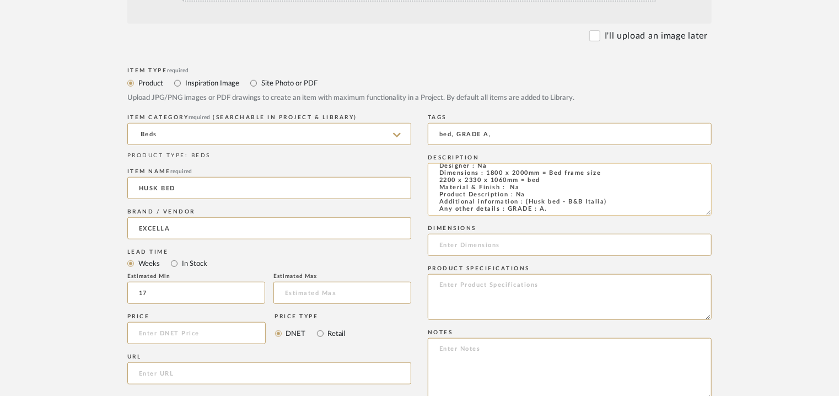
drag, startPoint x: 707, startPoint y: 196, endPoint x: 708, endPoint y: 212, distance: 16.0
click at [708, 212] on textarea "Type : Bed Designer : Na Dimensions : 1800 x 2000mm = Bed frame size 2200 x 233…" at bounding box center [570, 189] width 284 height 52
type input "bed, GRADE A,"
drag, startPoint x: 549, startPoint y: 181, endPoint x: 440, endPoint y: 177, distance: 109.9
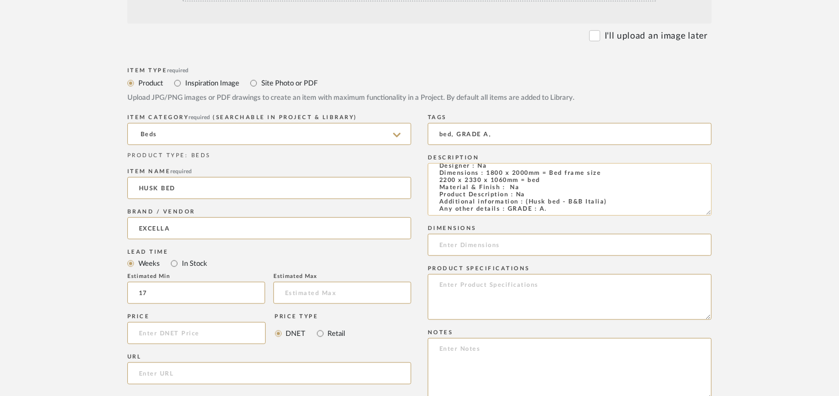
click at [440, 177] on textarea "Type : Bed Designer : Na Dimensions : 1800 x 2000mm = Bed frame size 2200 x 233…" at bounding box center [570, 189] width 284 height 52
click at [467, 245] on input at bounding box center [570, 245] width 284 height 22
paste input "2200 x 2330 x 1060mm = bed"
type input "2200 x 2330 x 1060mm = bed"
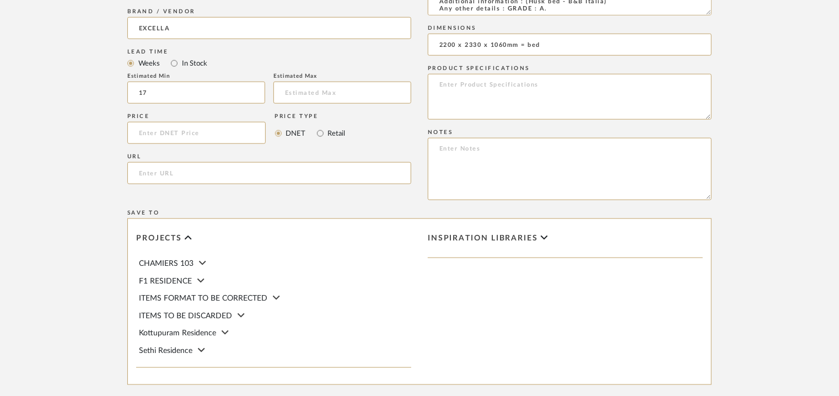
scroll to position [552, 0]
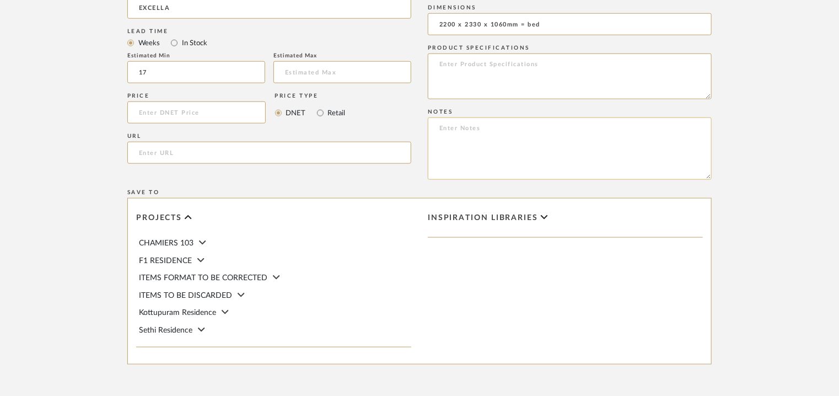
paste textarea "Price: INR.1,57,109/- Lead time : 120days after confirmation of size. Customisa…"
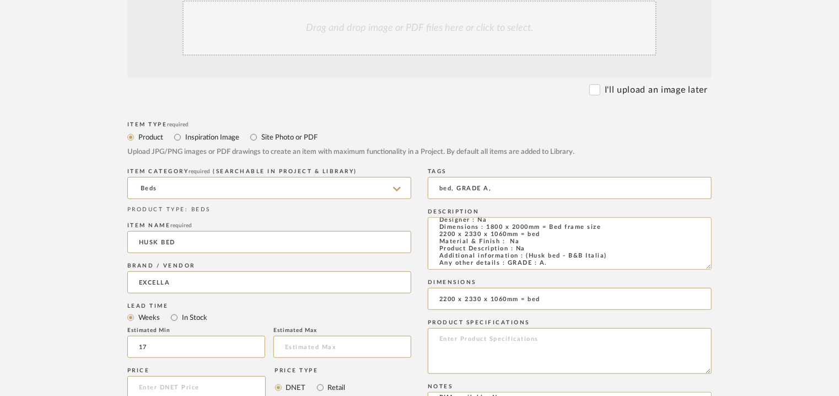
scroll to position [221, 0]
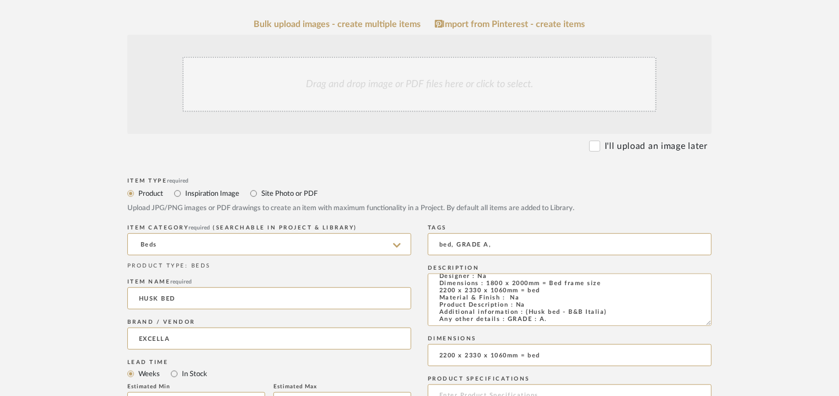
type textarea "Price: INR.1,57,109/- Lead time : 120days after confirmation of size. Customisa…"
click at [377, 72] on div "Drag and drop image or PDF files here or click to select." at bounding box center [420, 84] width 474 height 55
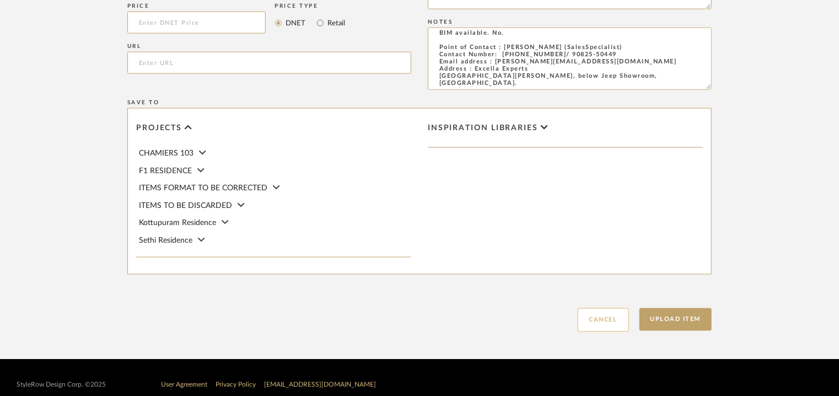
scroll to position [773, 0]
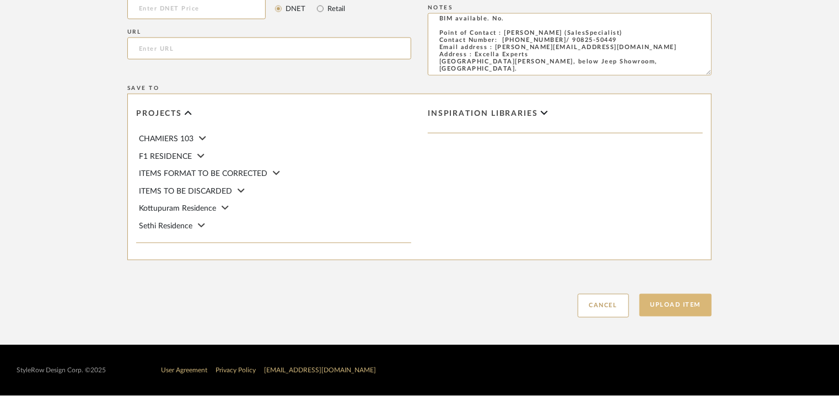
click at [688, 309] on button "Upload Item" at bounding box center [676, 305] width 73 height 23
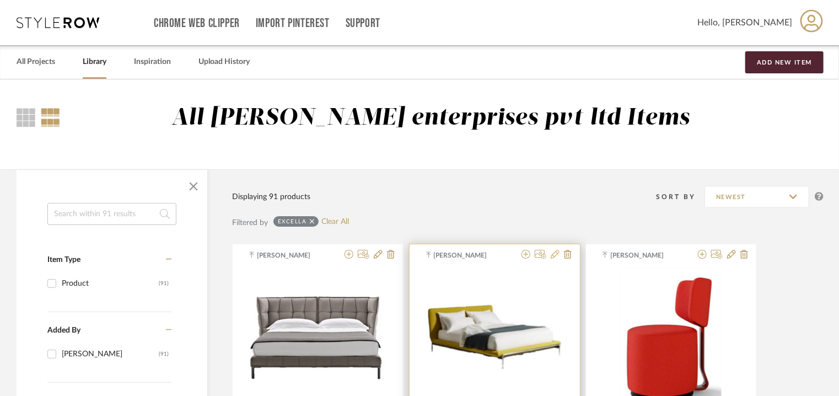
click at [554, 253] on icon at bounding box center [555, 254] width 9 height 9
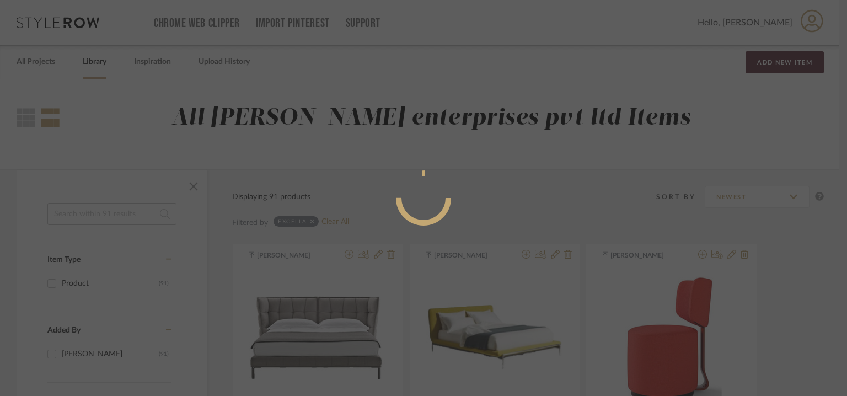
radio input "true"
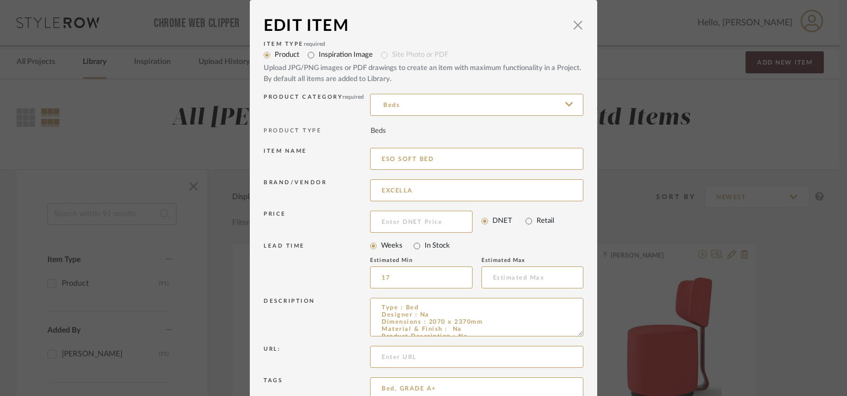
scroll to position [106, 0]
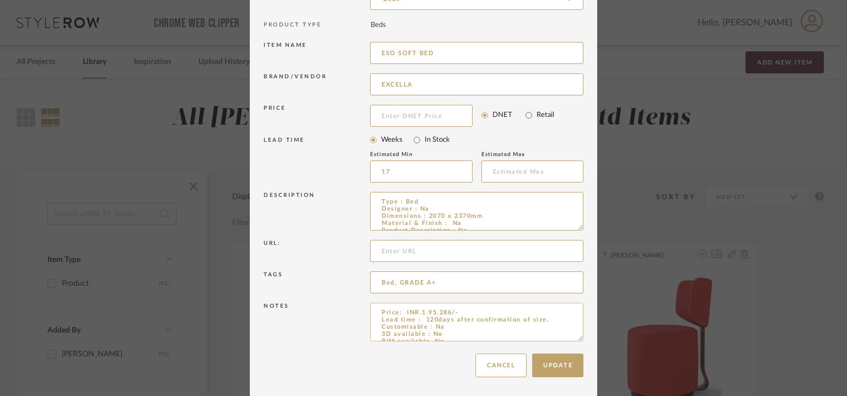
drag, startPoint x: 421, startPoint y: 313, endPoint x: 421, endPoint y: 334, distance: 21.5
click at [424, 317] on textarea "Price: INR.1.95.286/- Lead time : 120days after confirmation of size. Customisa…" at bounding box center [476, 322] width 213 height 39
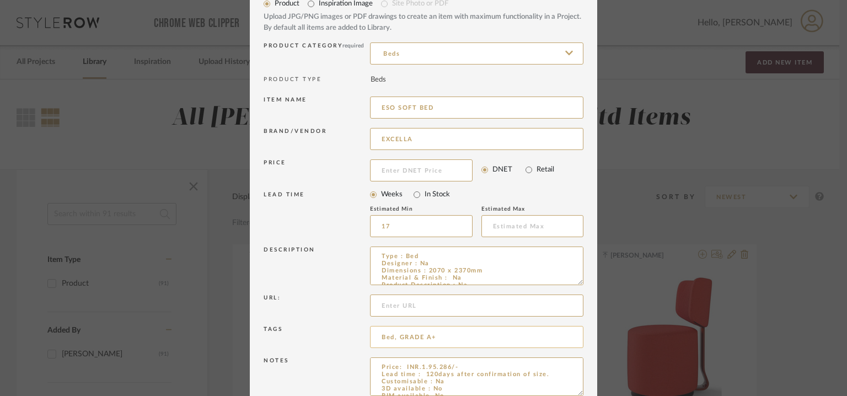
scroll to position [51, 0]
click at [468, 367] on textarea "Price: INR.1.95.286/- Lead time : 120days after confirmation of size. Customisa…" at bounding box center [476, 377] width 213 height 39
click at [442, 368] on textarea "Price: INR.1.95.286/- Lead time : 120days after confirmation of size. Customisa…" at bounding box center [476, 377] width 213 height 39
drag, startPoint x: 433, startPoint y: 365, endPoint x: 436, endPoint y: 390, distance: 25.0
click at [437, 373] on textarea "Price: INR.1.95.286/- Lead time : 120days after confirmation of size. Customisa…" at bounding box center [476, 377] width 213 height 39
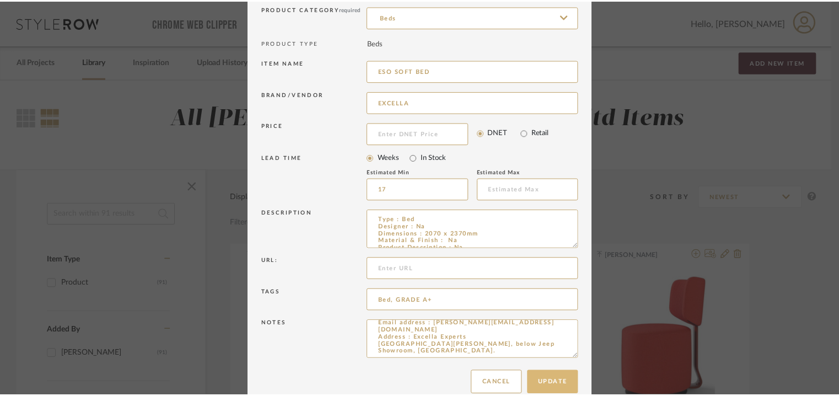
scroll to position [106, 0]
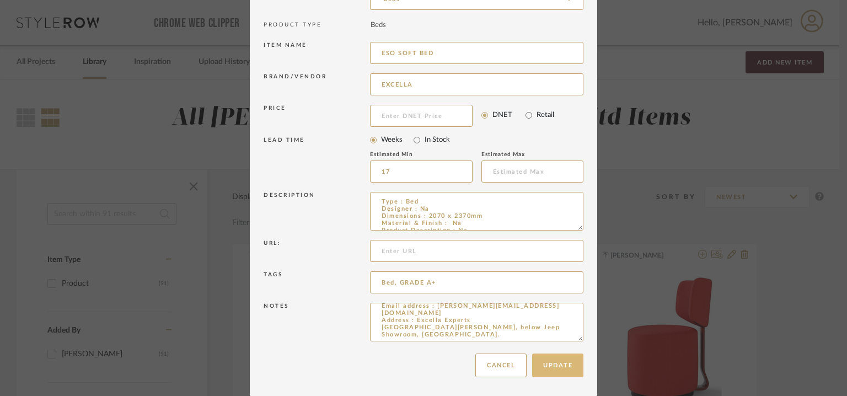
type textarea "Price: INR.1,95,286/- Lead time : 120days after confirmation of size. Customisa…"
click at [555, 365] on button "Update" at bounding box center [557, 366] width 51 height 24
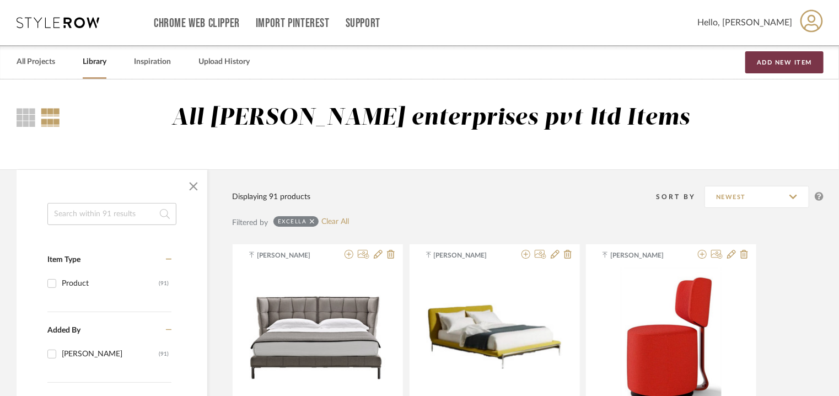
click at [796, 69] on button "Add New Item" at bounding box center [785, 62] width 78 height 22
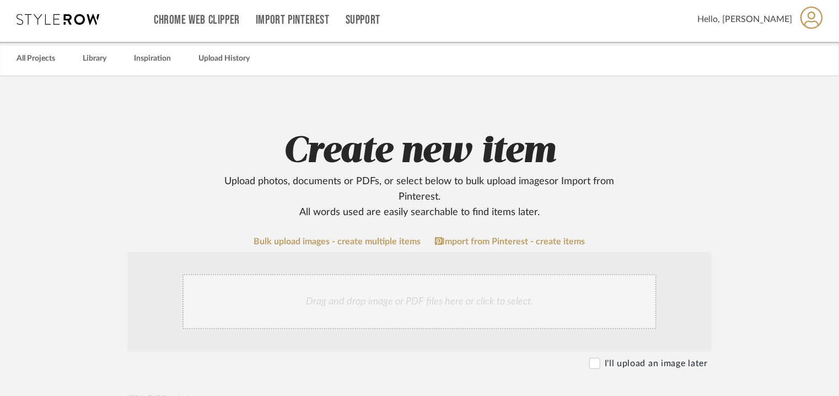
scroll to position [276, 0]
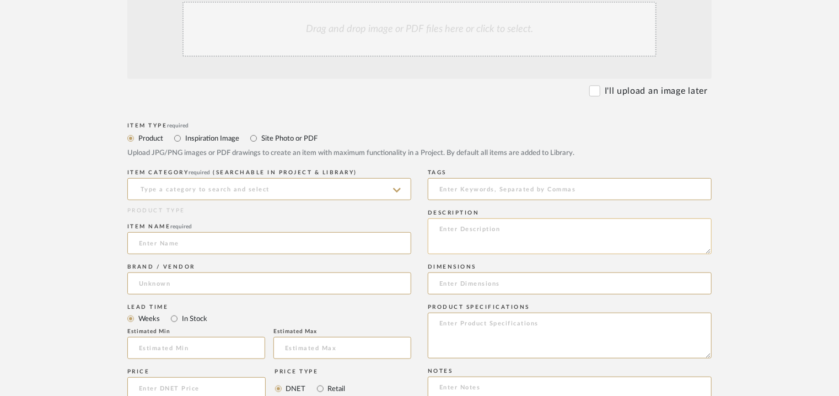
click at [489, 228] on textarea at bounding box center [570, 236] width 284 height 36
paste textarea "Type : Side table Designer : Na Dimensions : Na Material & Finish : Na Product …"
type textarea "Type : Side table Designer : Na Dimensions : Na Material & Finish : Na Product …"
click at [266, 186] on input at bounding box center [269, 189] width 284 height 22
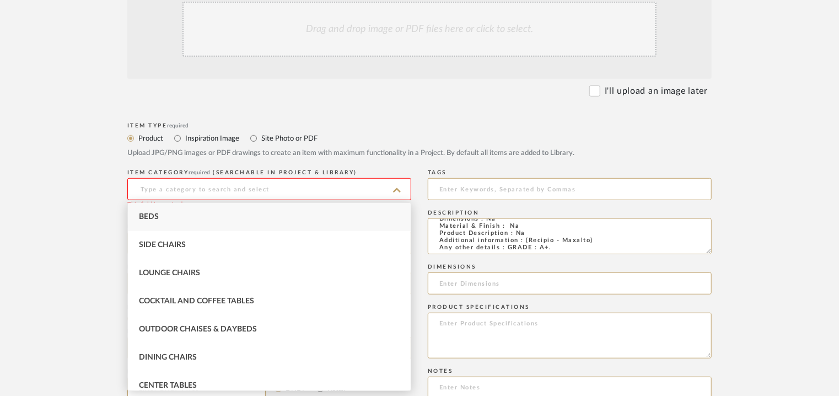
scroll to position [26, 0]
click at [234, 295] on div "Nightstands‎‎‏‏‎ & Bedside Tables" at bounding box center [269, 301] width 283 height 28
type input "Nightstands‎‎‏‏‎ & Bedside Tables"
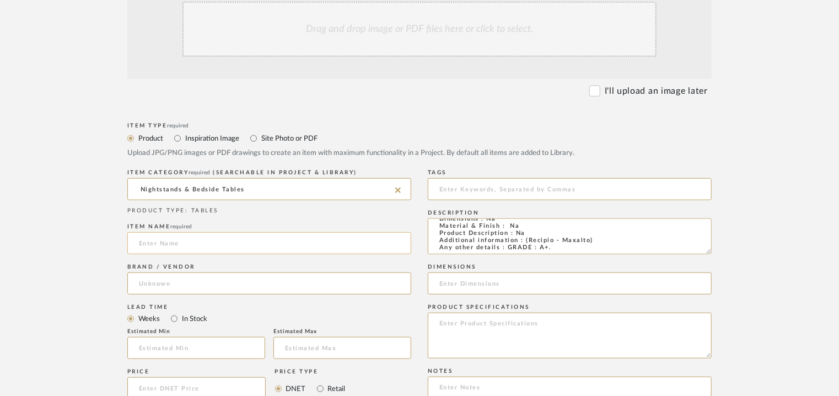
drag, startPoint x: 195, startPoint y: 248, endPoint x: 201, endPoint y: 244, distance: 6.9
click at [201, 244] on input at bounding box center [269, 243] width 284 height 22
type input "r"
type input "RECIPIO"
click at [195, 283] on input at bounding box center [269, 283] width 284 height 22
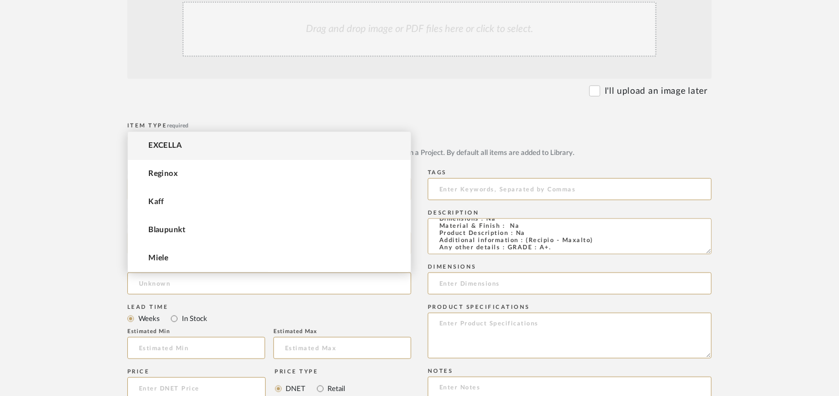
click at [194, 144] on mat-option "EXCELLA" at bounding box center [269, 146] width 283 height 28
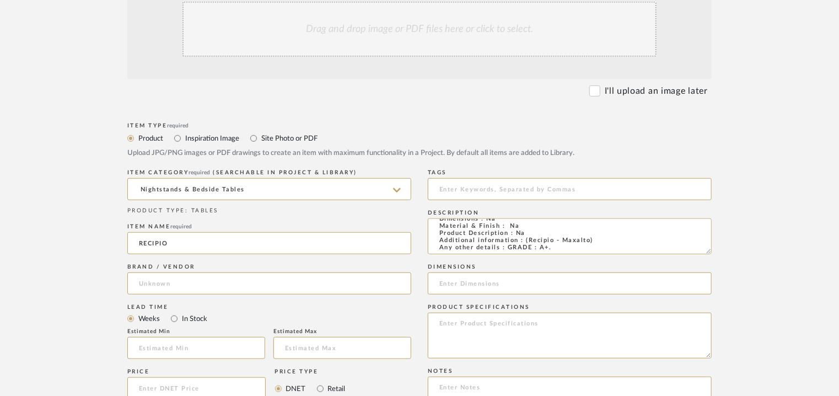
type input "EXCELLA"
click at [221, 345] on input at bounding box center [196, 348] width 138 height 22
type input "17"
click at [483, 195] on input at bounding box center [570, 189] width 284 height 22
type input "S"
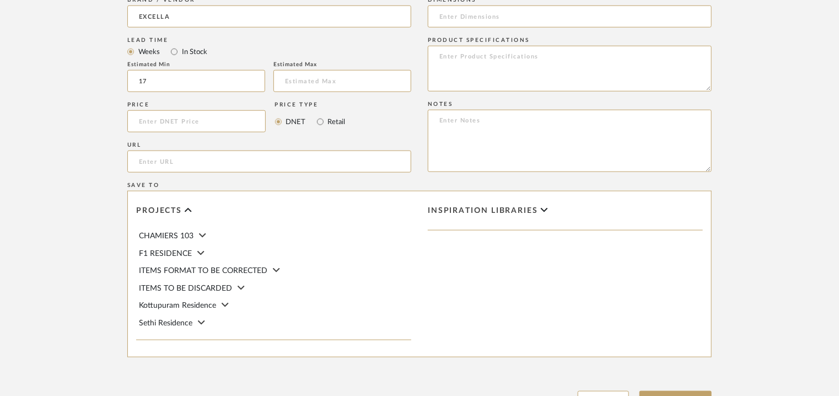
scroll to position [607, 0]
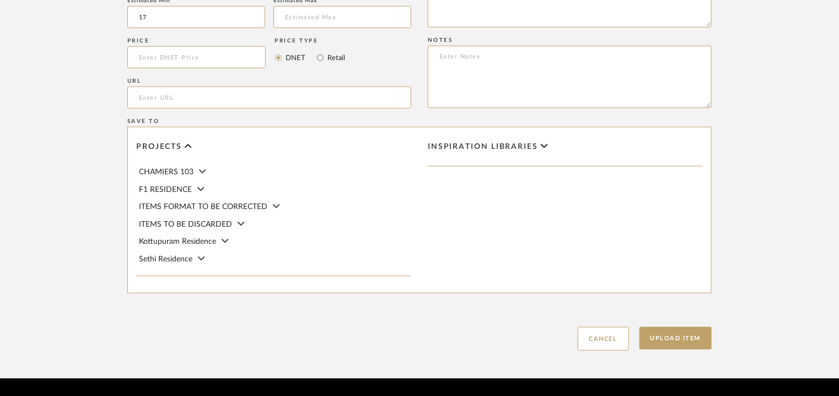
type input "bedside table, GRADE A+,"
click at [477, 81] on textarea at bounding box center [570, 77] width 284 height 62
paste textarea "Price: INR.57,510/- Lead time : 120days after confirmation of size. Customisabl…"
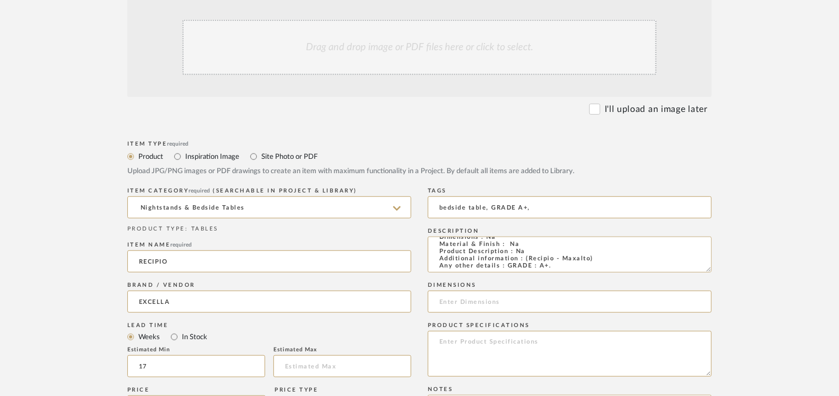
scroll to position [221, 0]
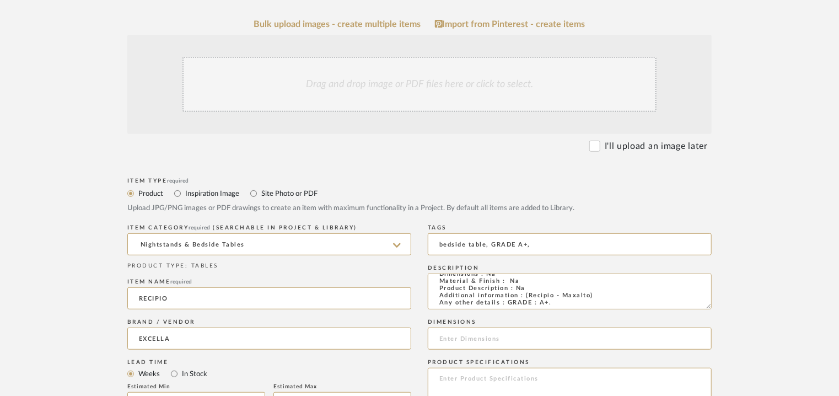
type textarea "Price: INR.57,510/- Lead time : 120days after confirmation of size. Customisabl…"
click at [340, 79] on div "Drag and drop image or PDF files here or click to select." at bounding box center [420, 84] width 474 height 55
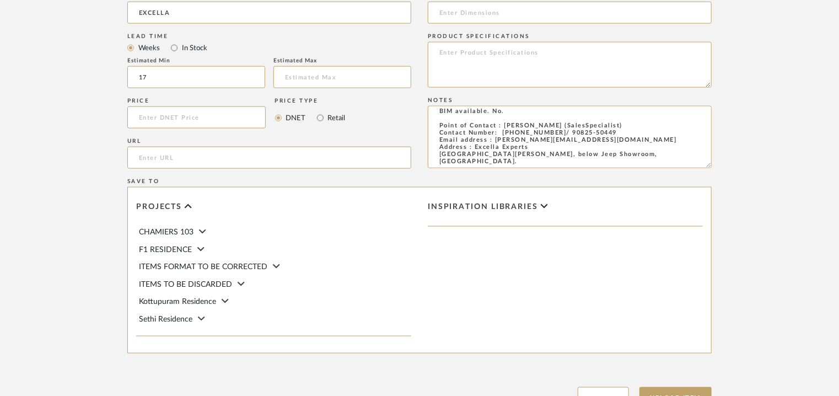
scroll to position [757, 0]
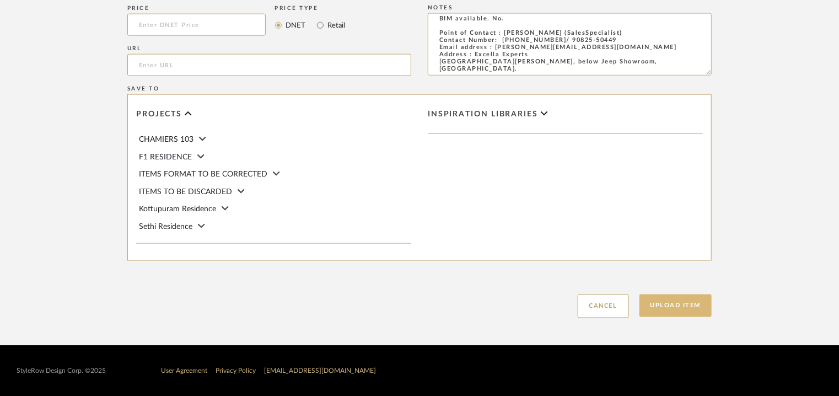
click at [689, 307] on button "Upload Item" at bounding box center [676, 306] width 73 height 23
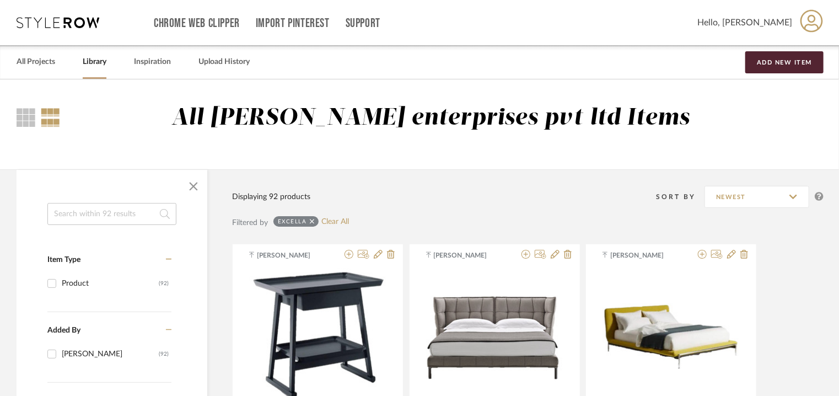
click at [83, 219] on input at bounding box center [111, 214] width 129 height 22
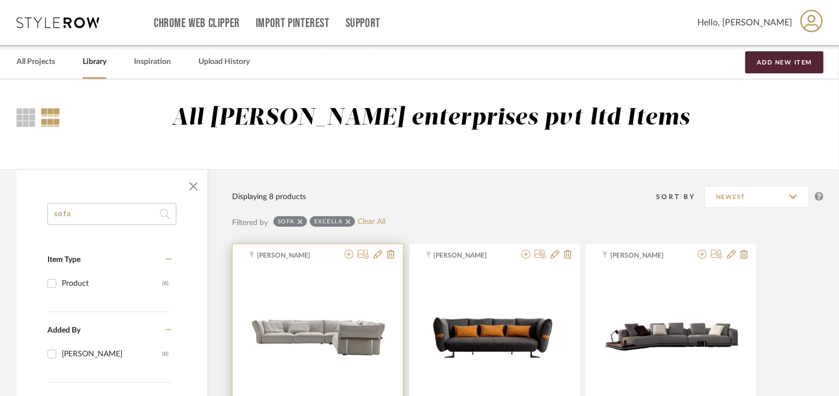
type input "sofa"
